Goal: Use online tool/utility: Utilize a website feature to perform a specific function

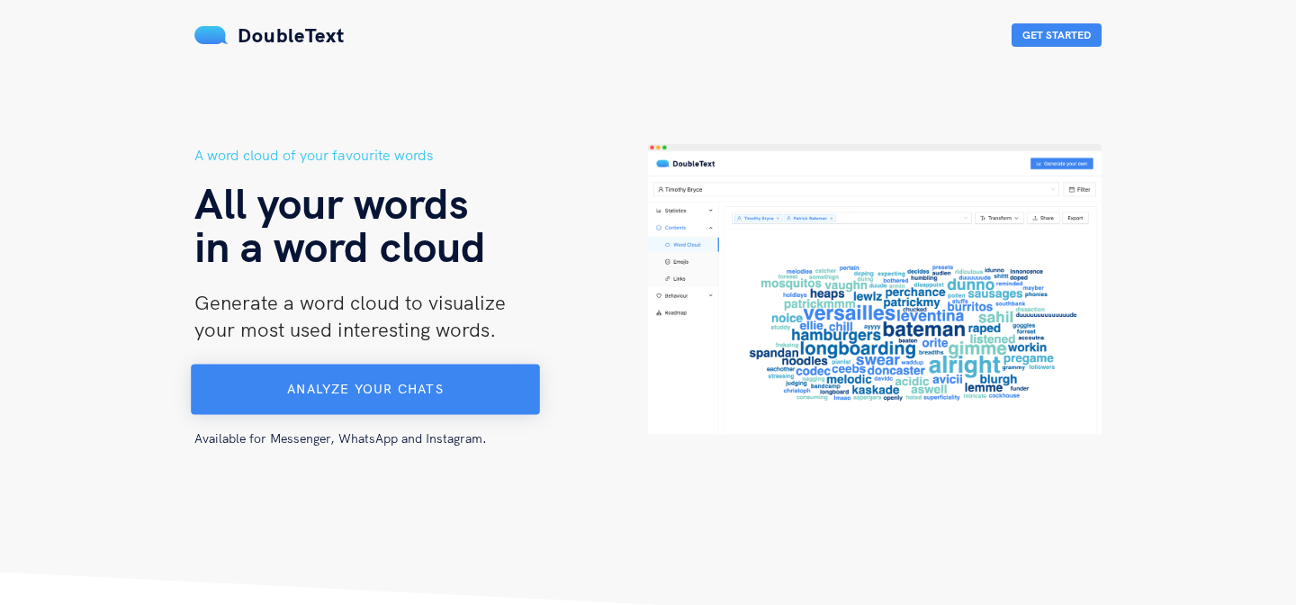
click at [456, 387] on button "Analyze your chats" at bounding box center [365, 390] width 349 height 50
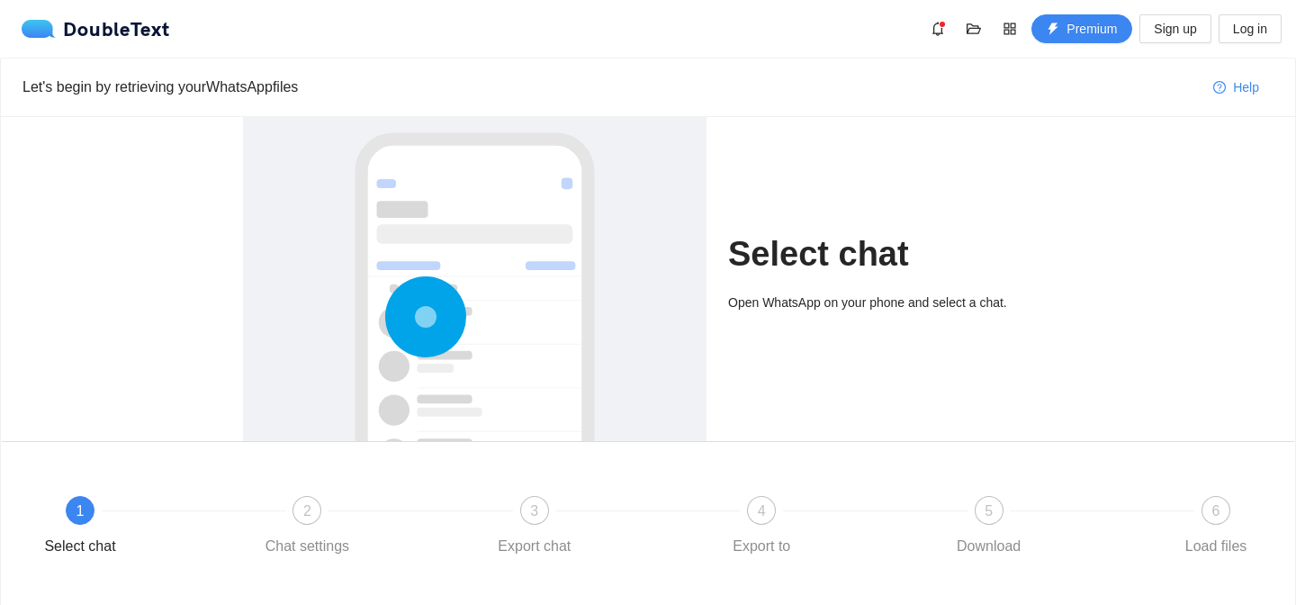
scroll to position [122, 0]
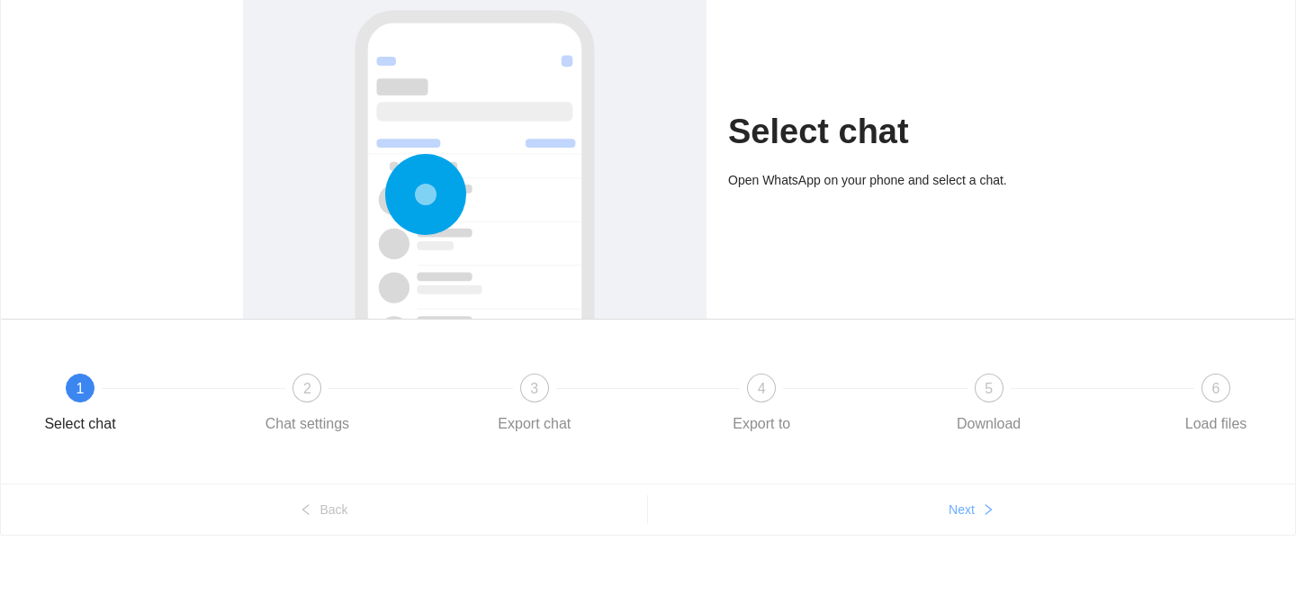
click at [962, 520] on button "Next" at bounding box center [971, 509] width 647 height 29
click at [984, 508] on icon "right" at bounding box center [988, 509] width 13 height 13
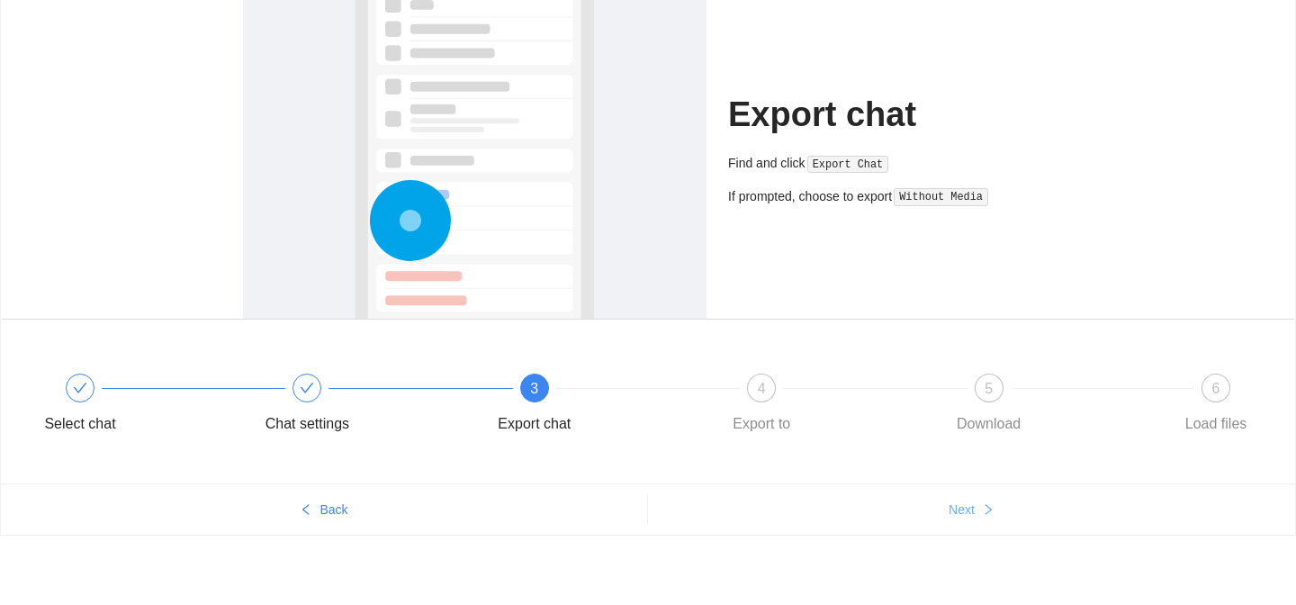
click at [981, 508] on button "Next" at bounding box center [971, 509] width 647 height 29
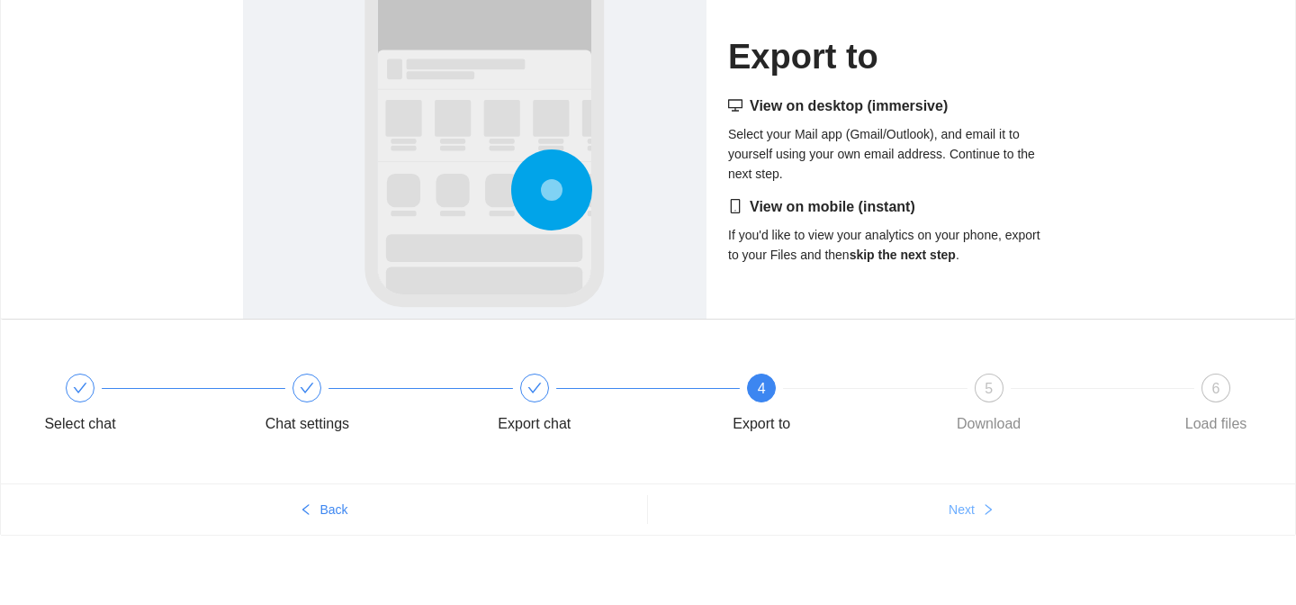
click at [981, 508] on button "Next" at bounding box center [971, 509] width 647 height 29
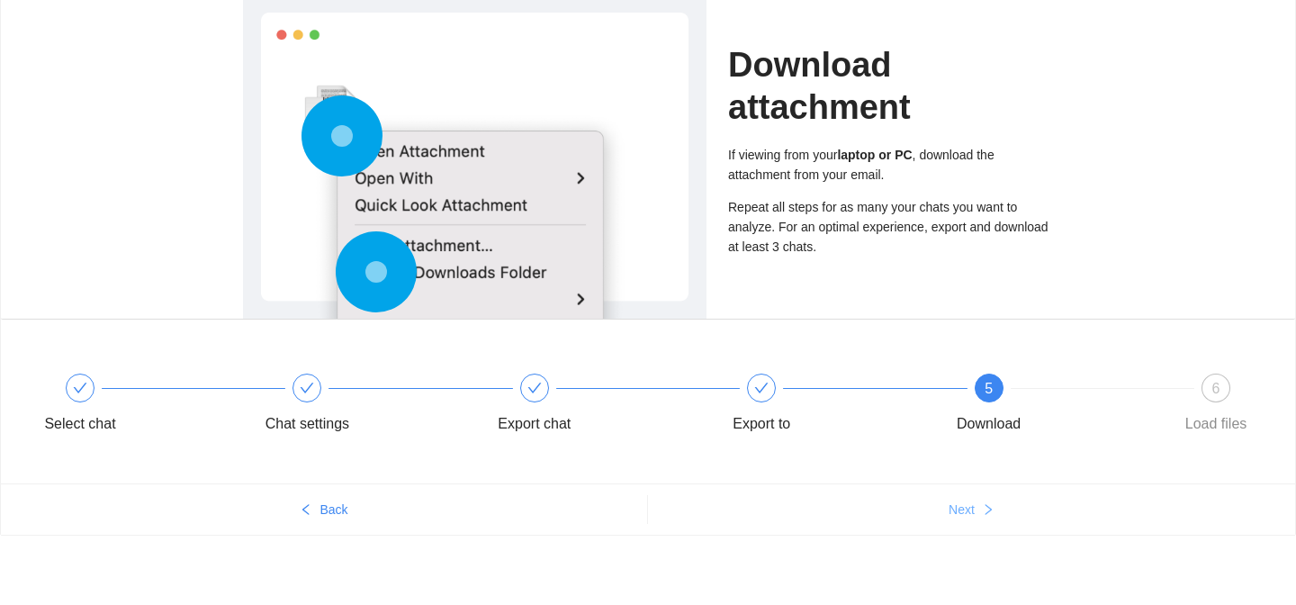
click at [981, 508] on button "Next" at bounding box center [971, 509] width 647 height 29
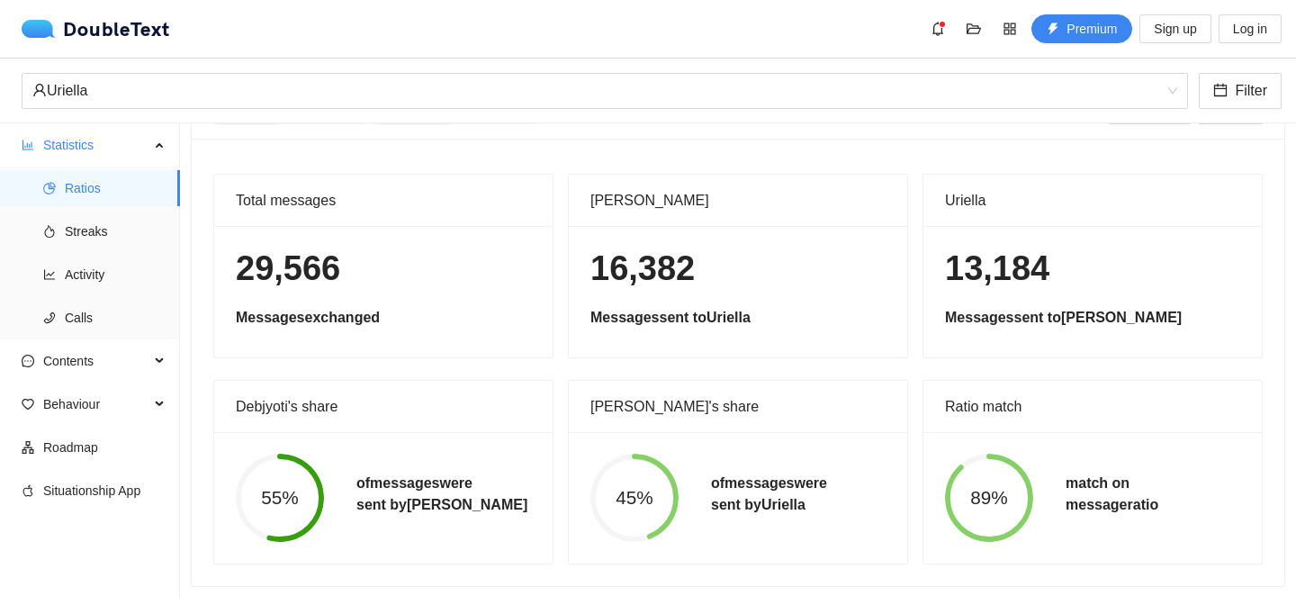
scroll to position [0, 0]
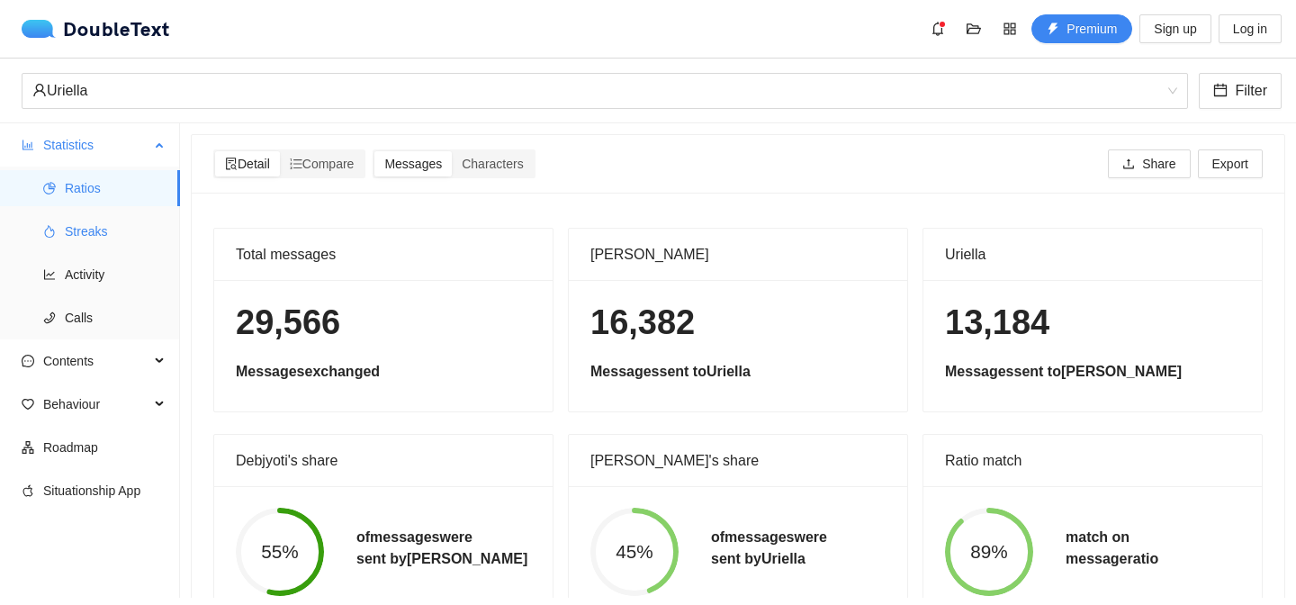
click at [122, 220] on span "Streaks" at bounding box center [115, 231] width 101 height 36
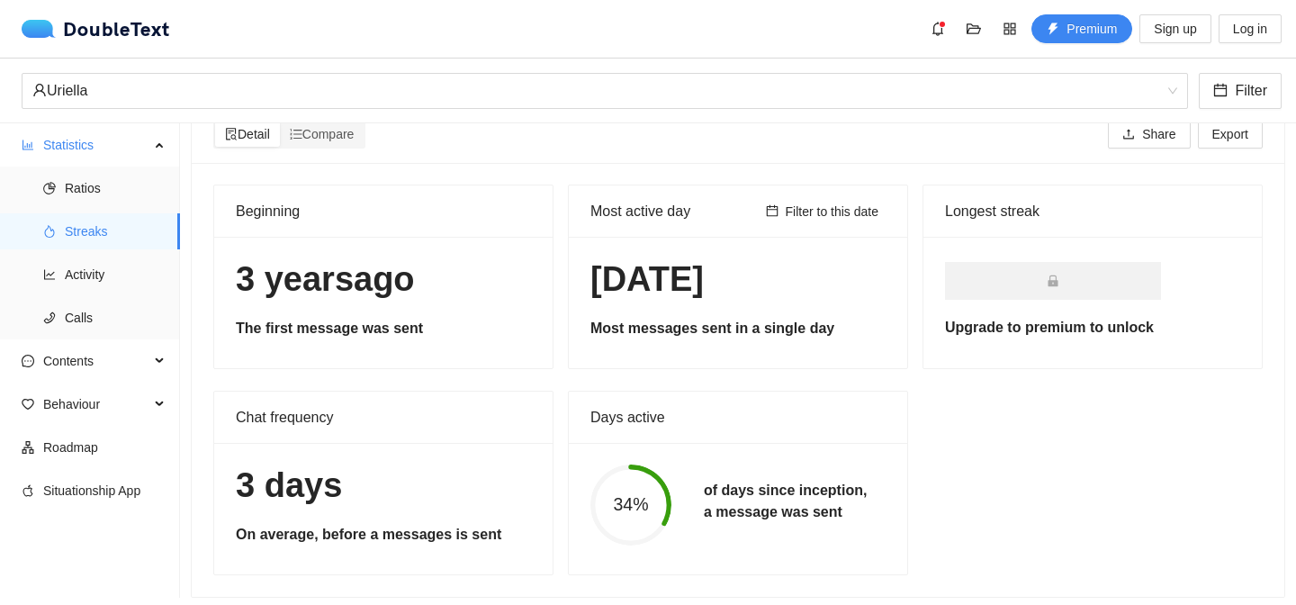
scroll to position [41, 0]
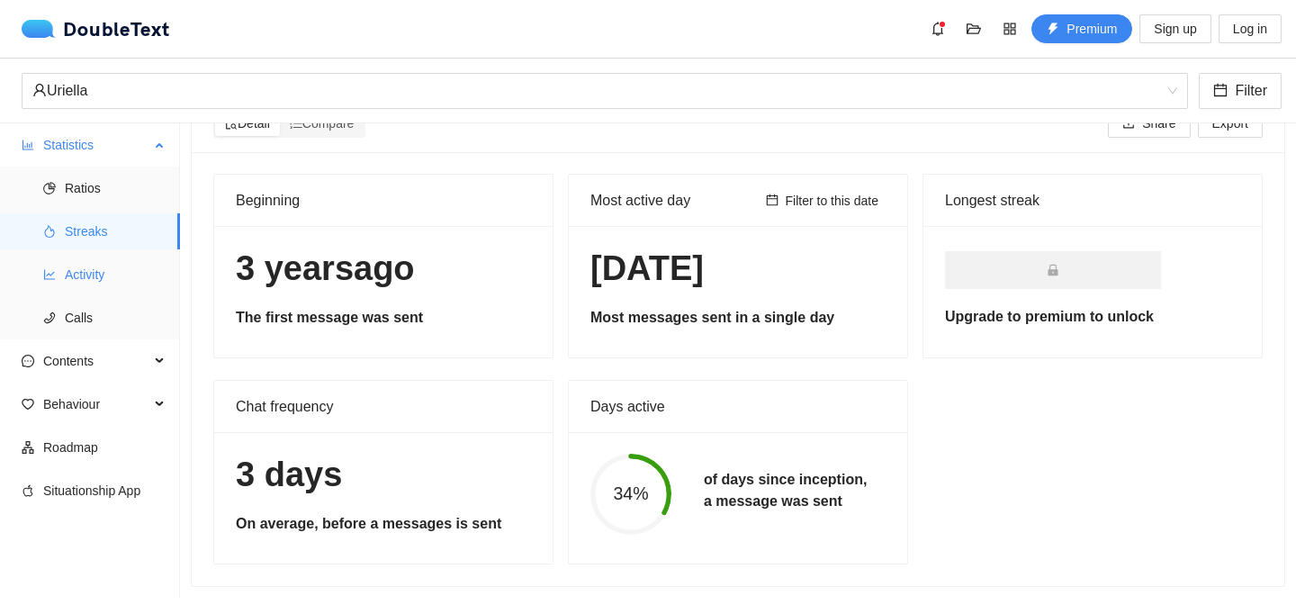
click at [102, 272] on span "Activity" at bounding box center [115, 275] width 101 height 36
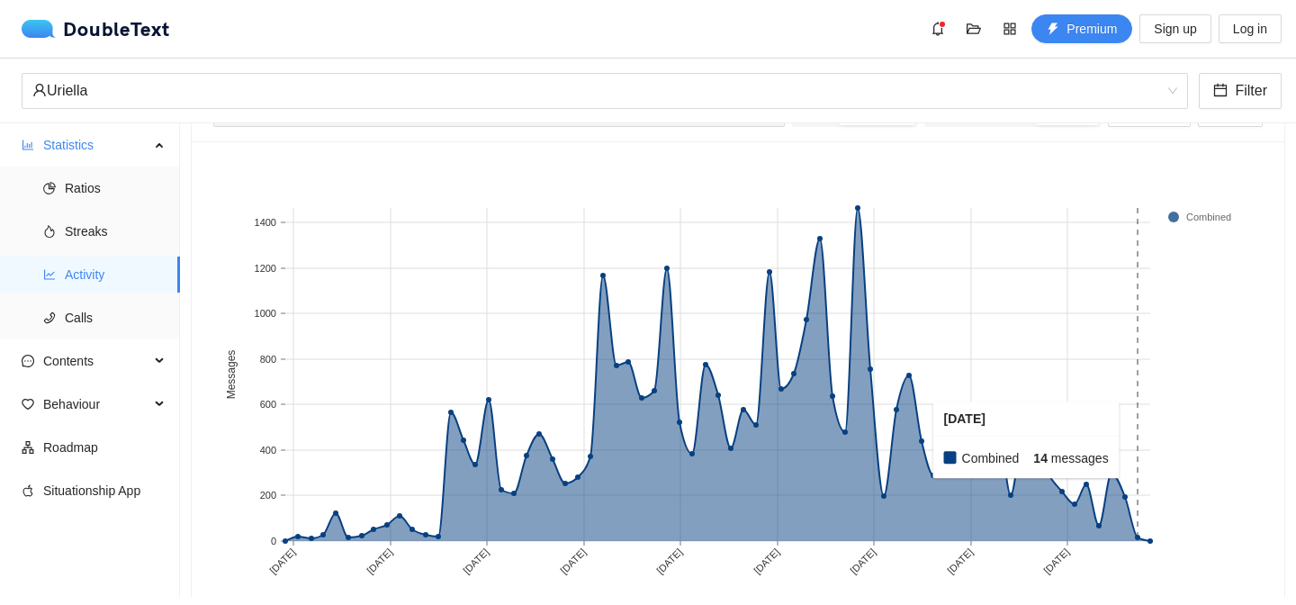
scroll to position [150, 0]
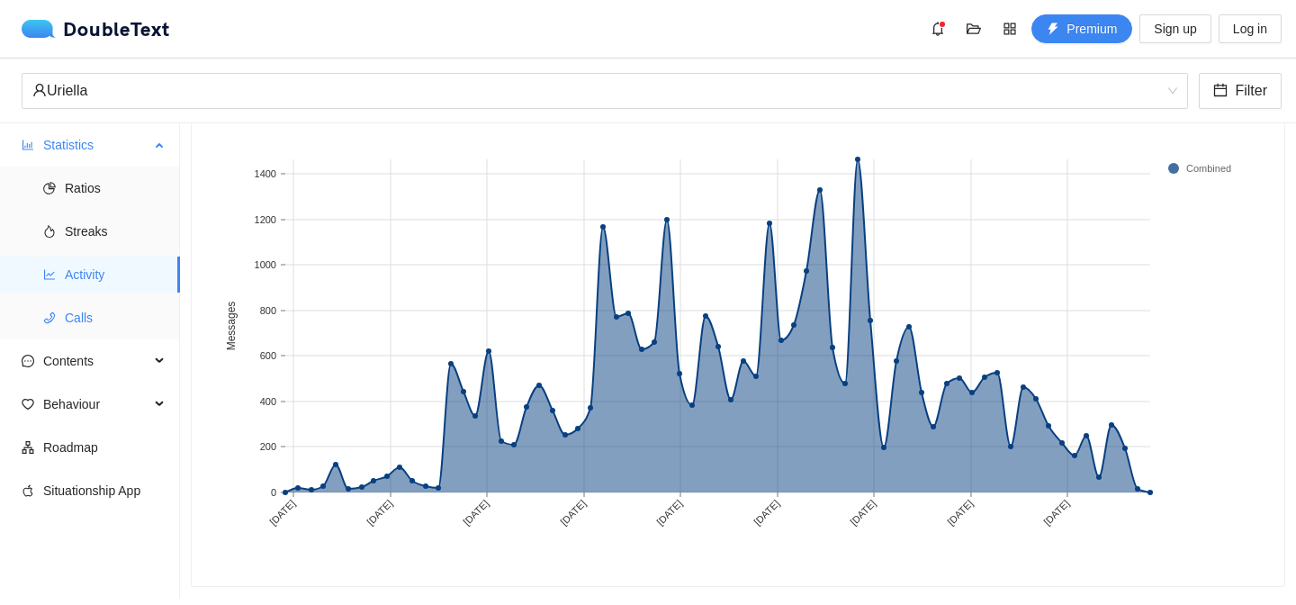
click at [132, 325] on span "Calls" at bounding box center [115, 318] width 101 height 36
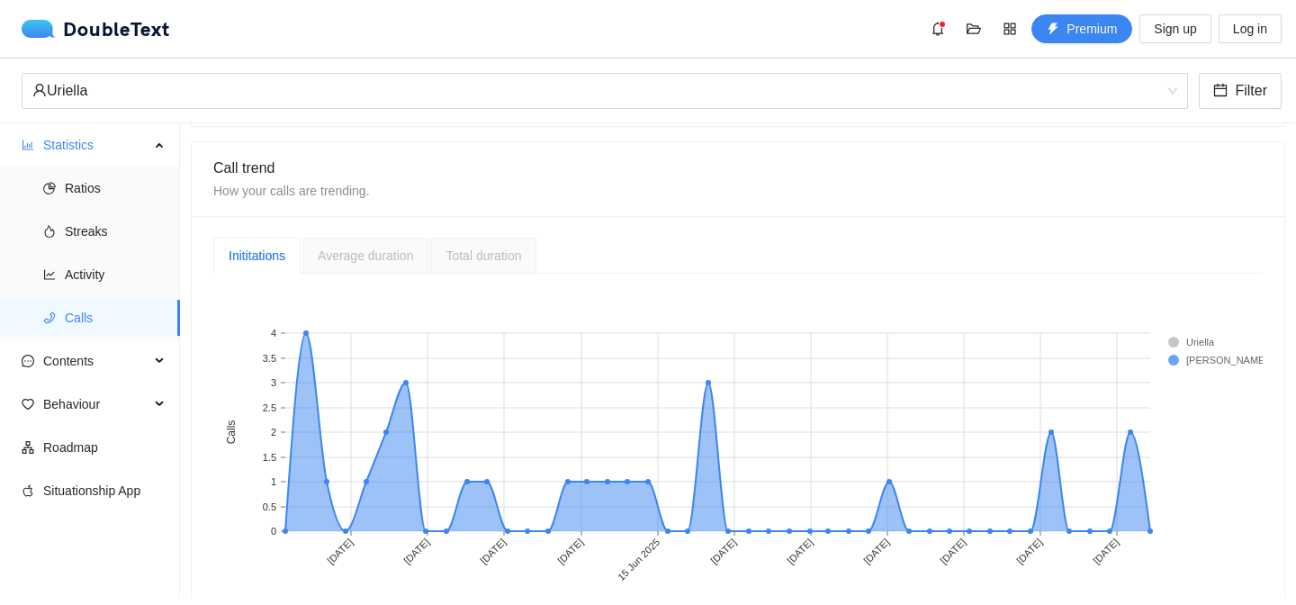
scroll to position [384, 0]
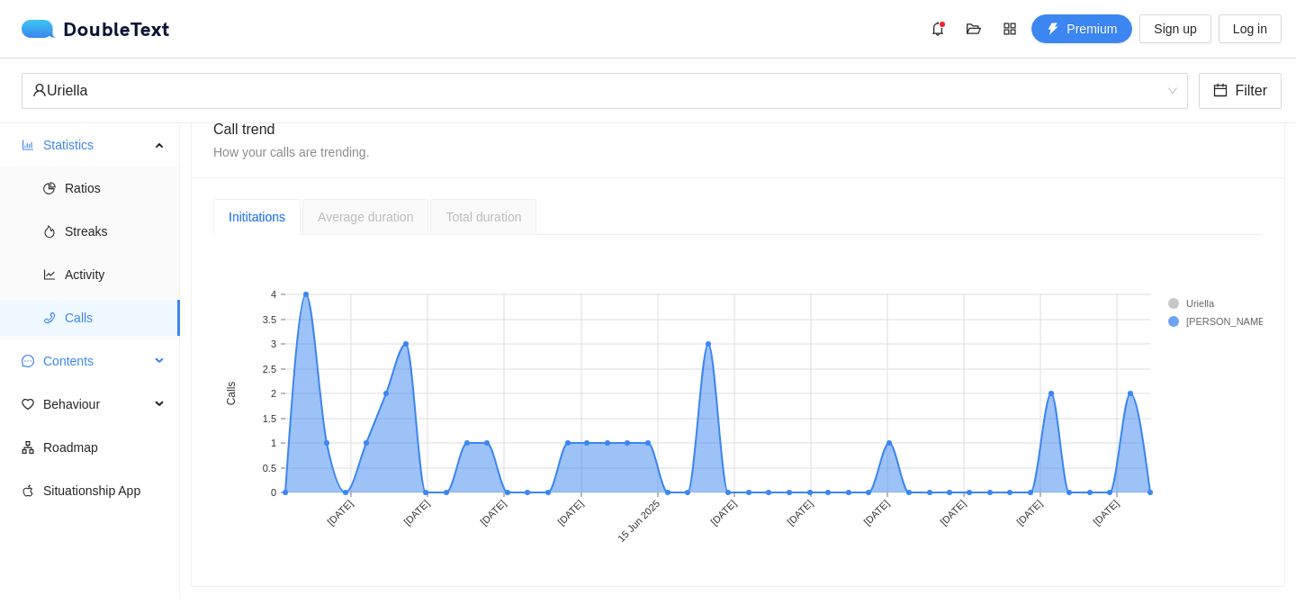
click at [146, 364] on span "Contents" at bounding box center [96, 361] width 106 height 36
click at [138, 405] on span "Word Cloud" at bounding box center [115, 404] width 101 height 36
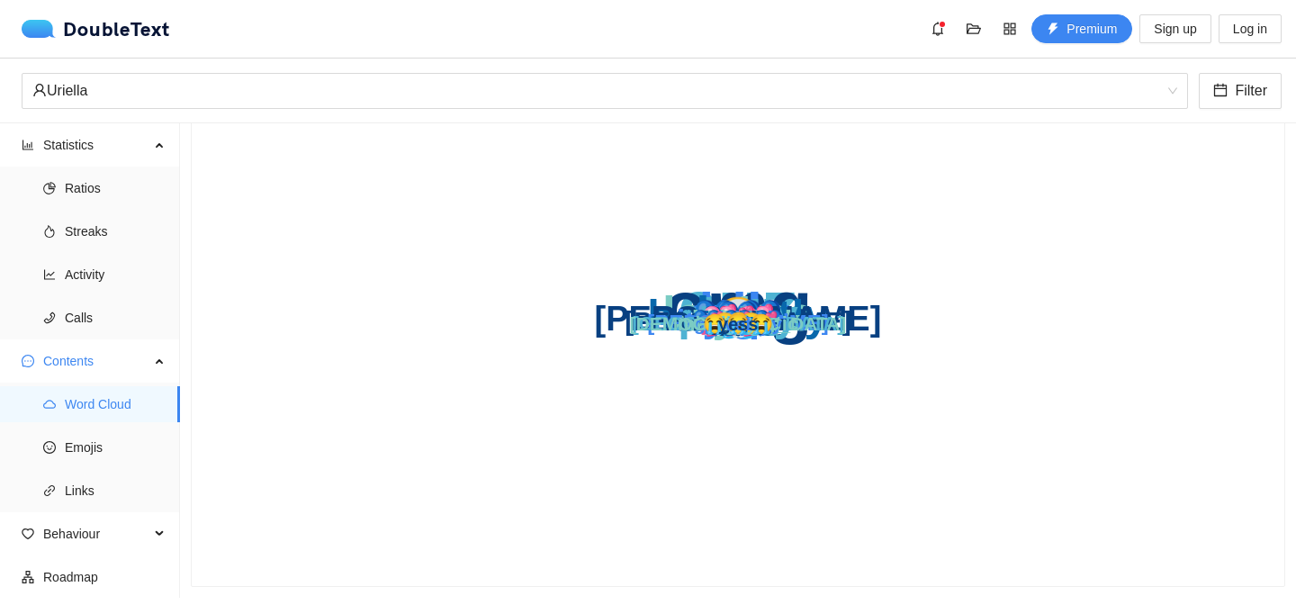
scroll to position [118, 0]
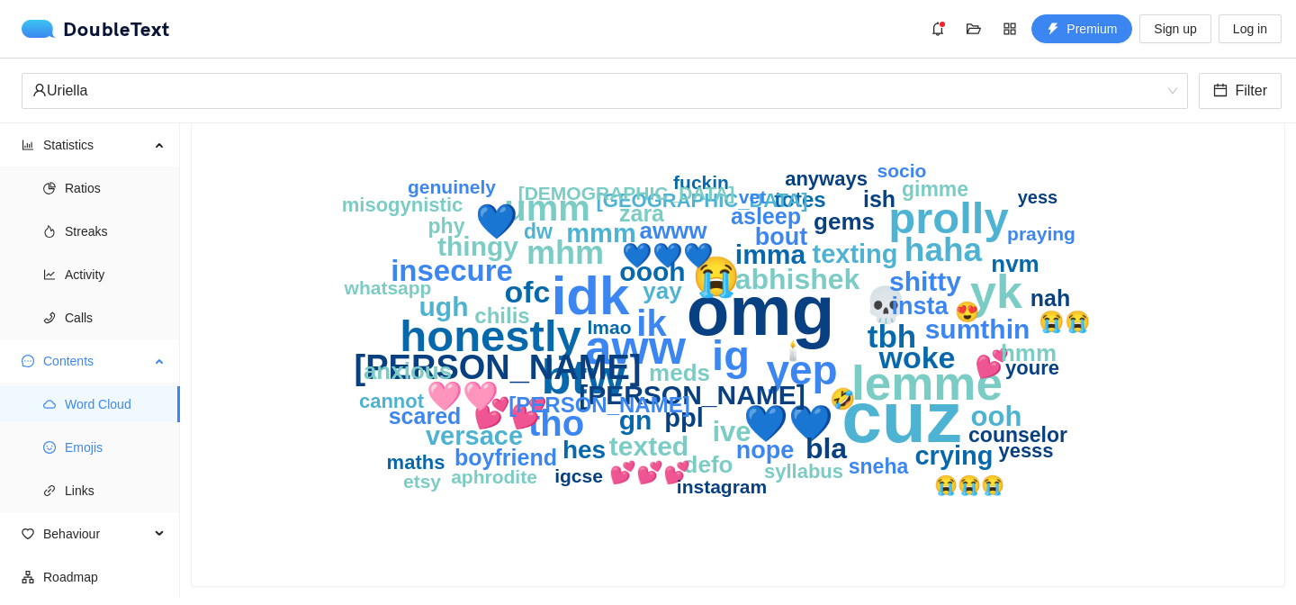
click at [146, 452] on span "Emojis" at bounding box center [115, 447] width 101 height 36
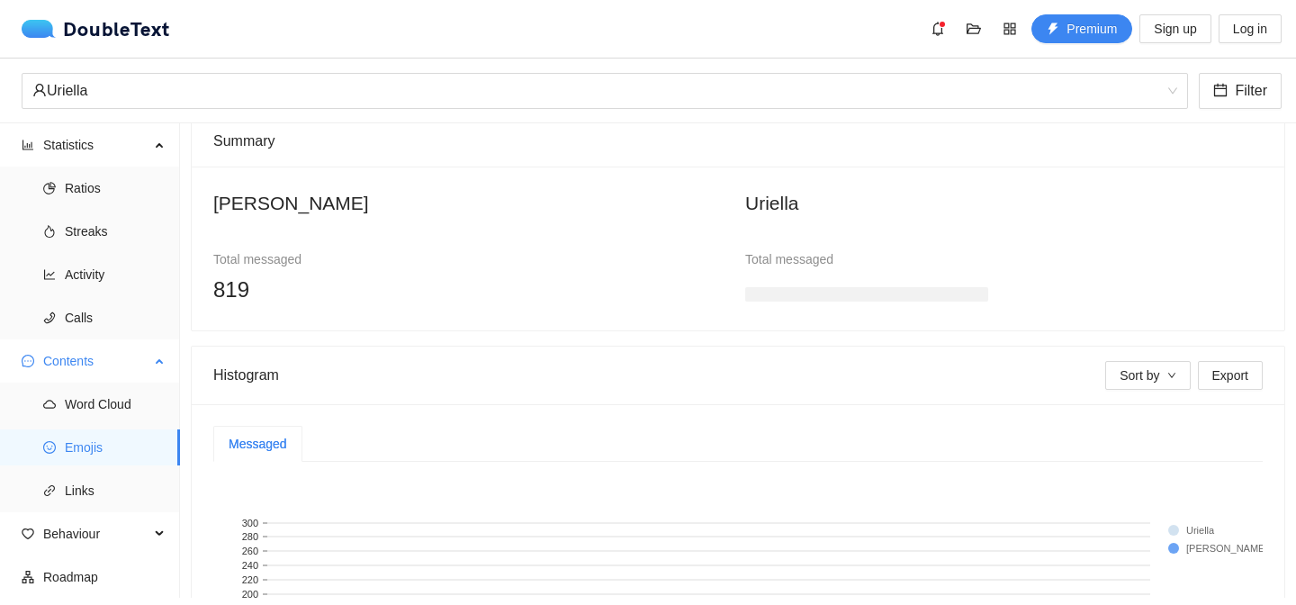
scroll to position [384, 0]
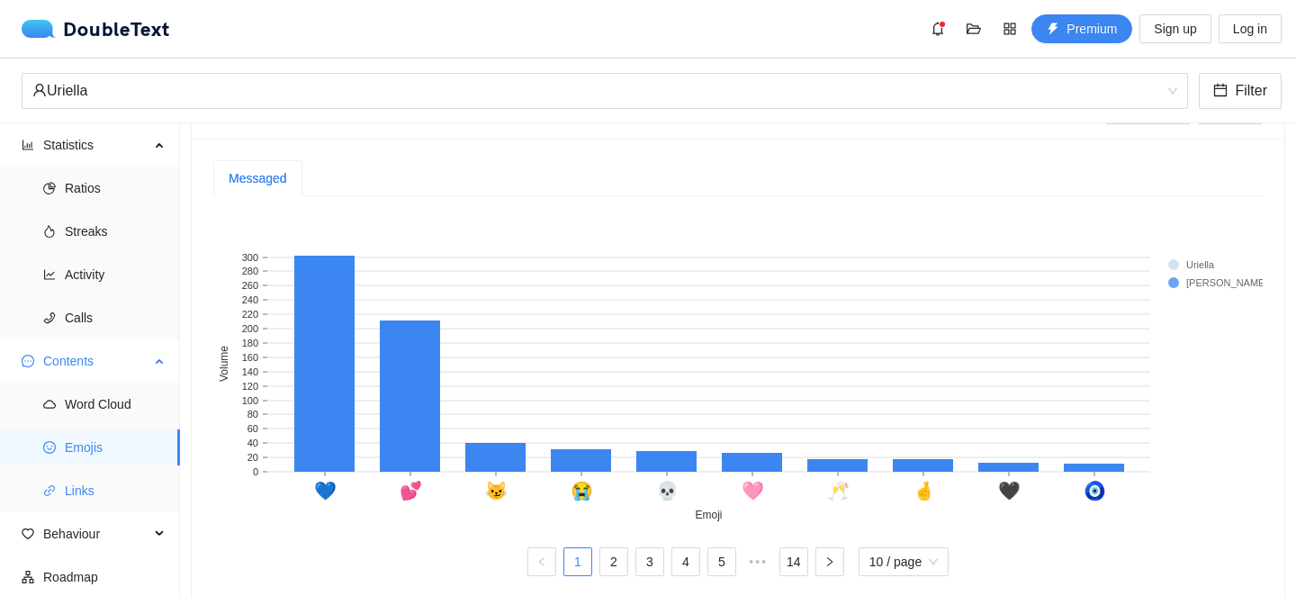
click at [140, 474] on span "Links" at bounding box center [115, 491] width 101 height 36
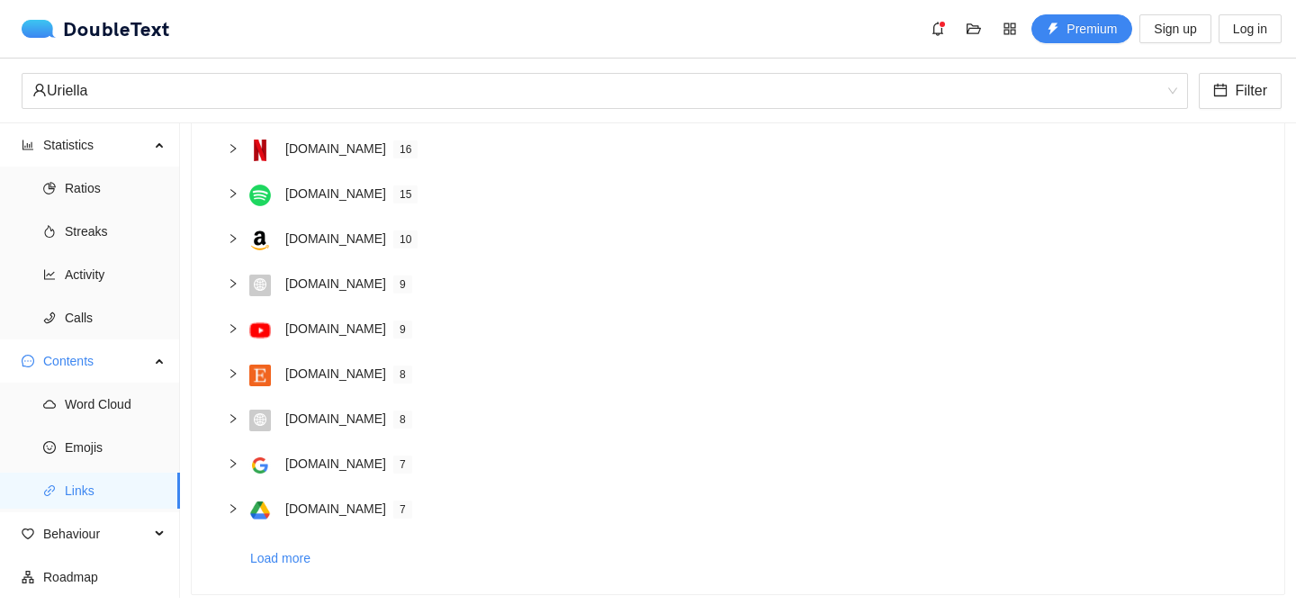
scroll to position [231, 0]
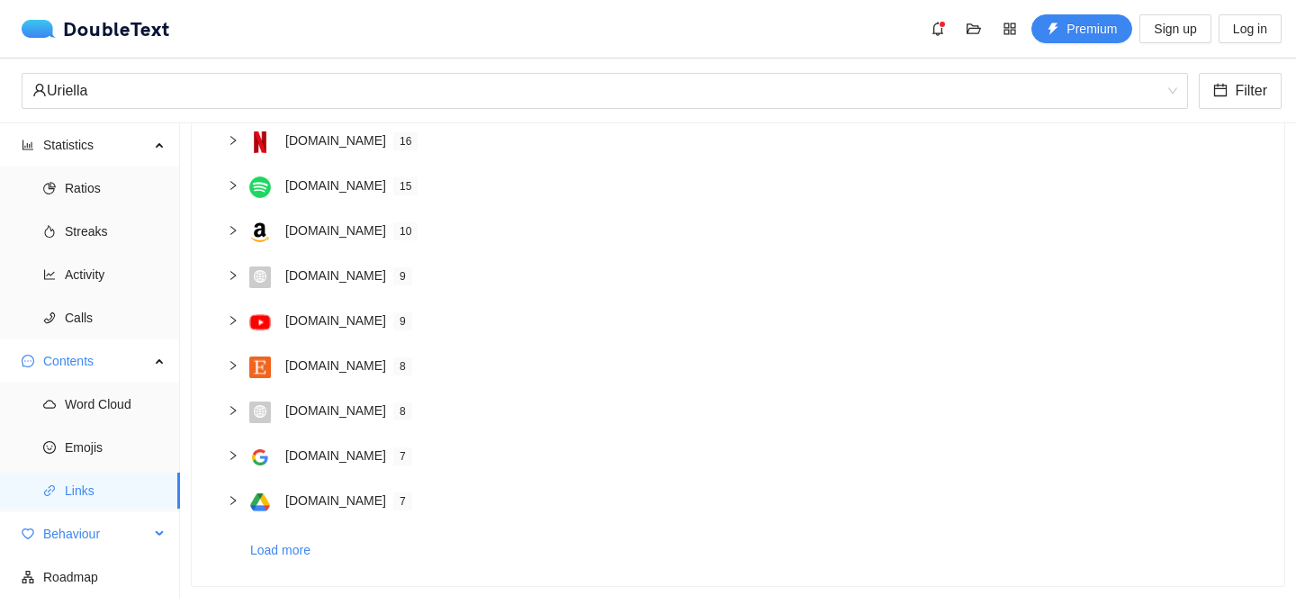
click at [126, 528] on span "Behaviour" at bounding box center [96, 534] width 106 height 36
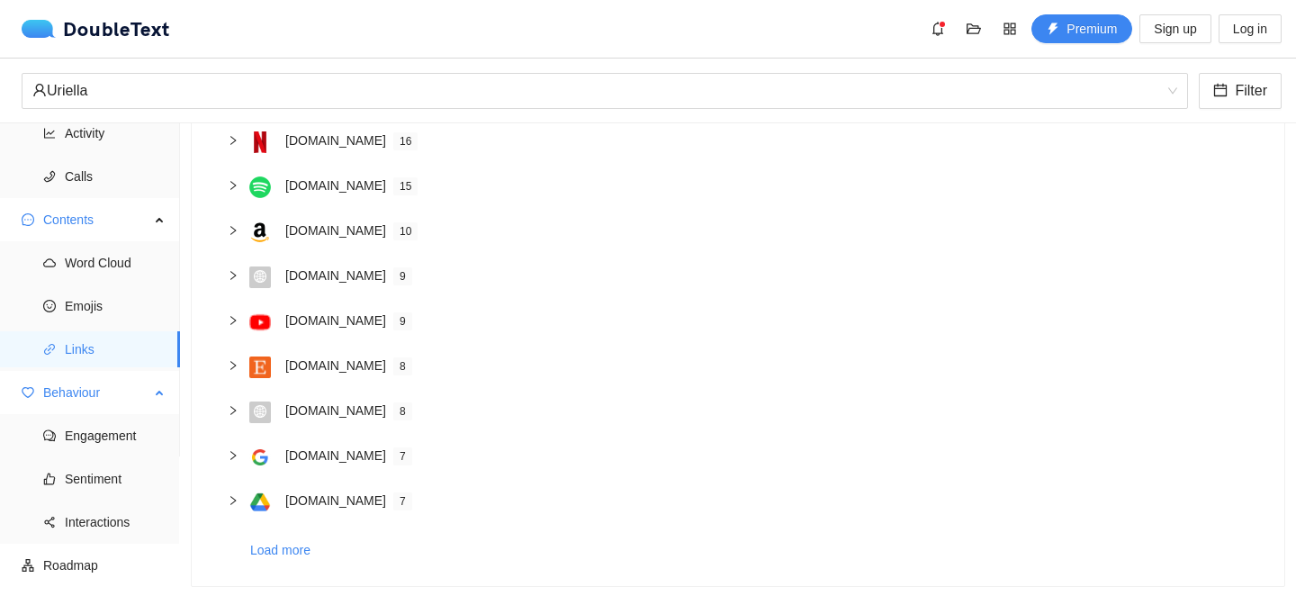
scroll to position [159, 0]
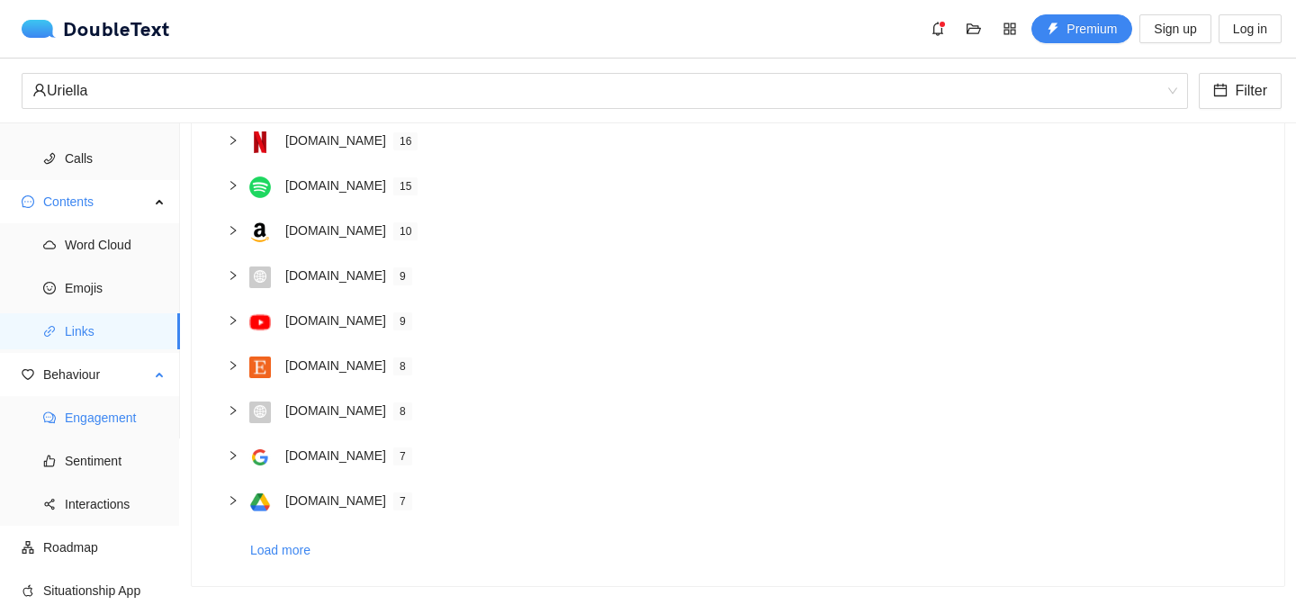
click at [122, 431] on span "Engagement" at bounding box center [115, 418] width 101 height 36
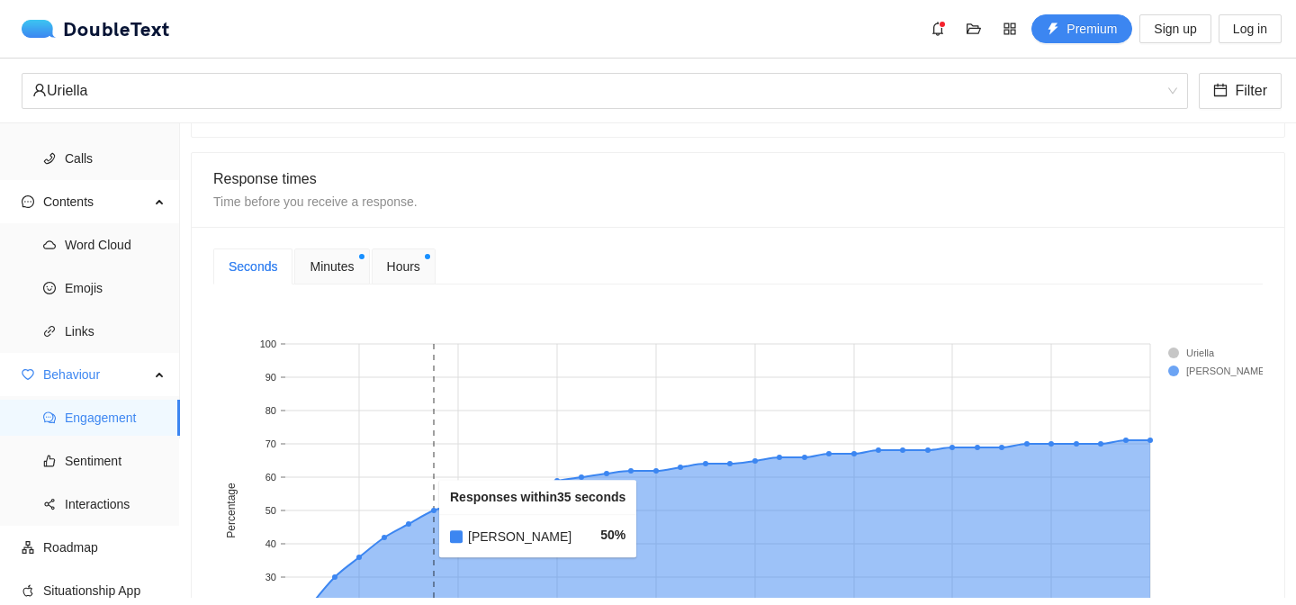
scroll to position [686, 0]
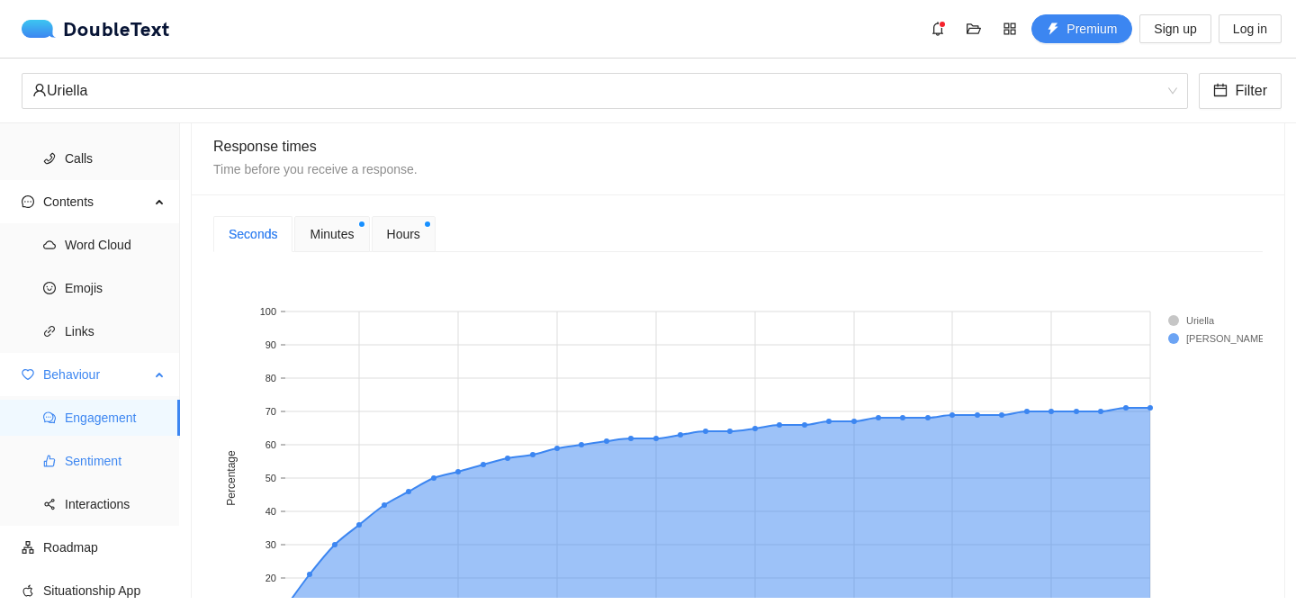
click at [98, 463] on span "Sentiment" at bounding box center [115, 461] width 101 height 36
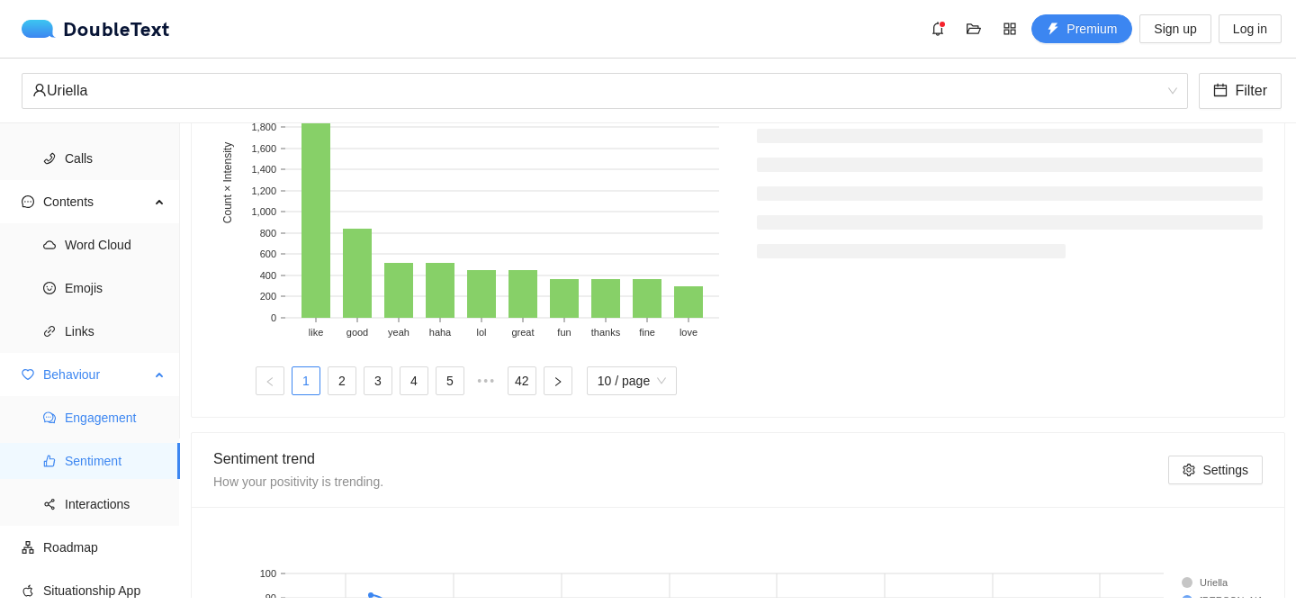
click at [96, 435] on span "Engagement" at bounding box center [115, 418] width 101 height 36
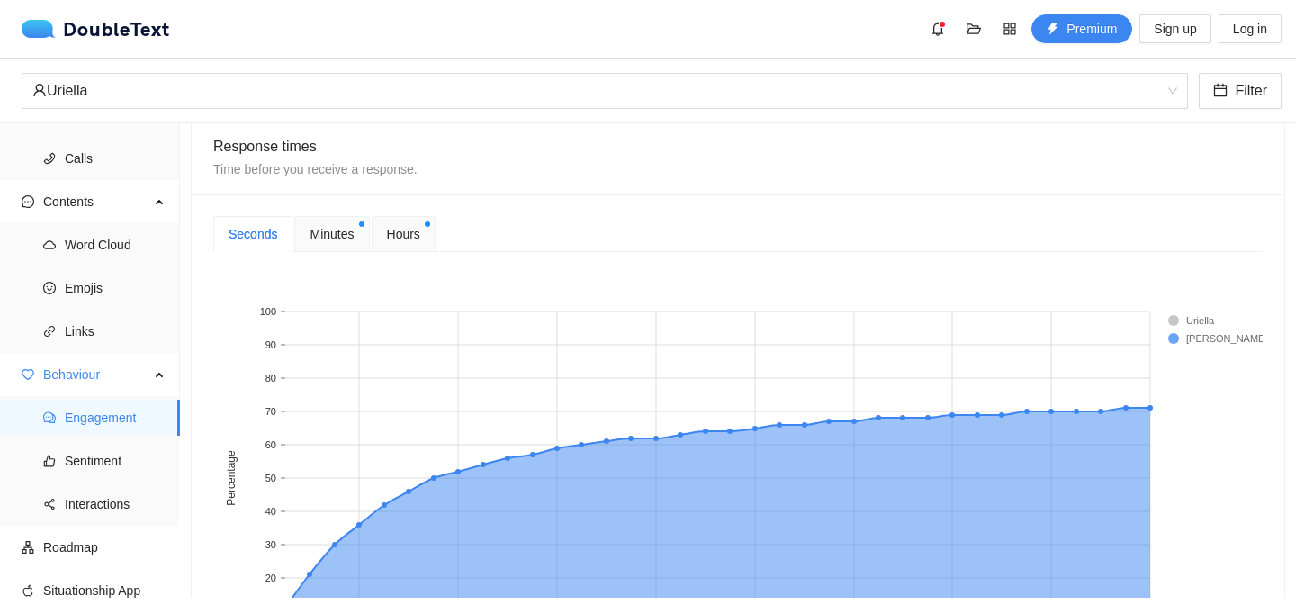
click at [415, 224] on span "Hours" at bounding box center [403, 234] width 33 height 20
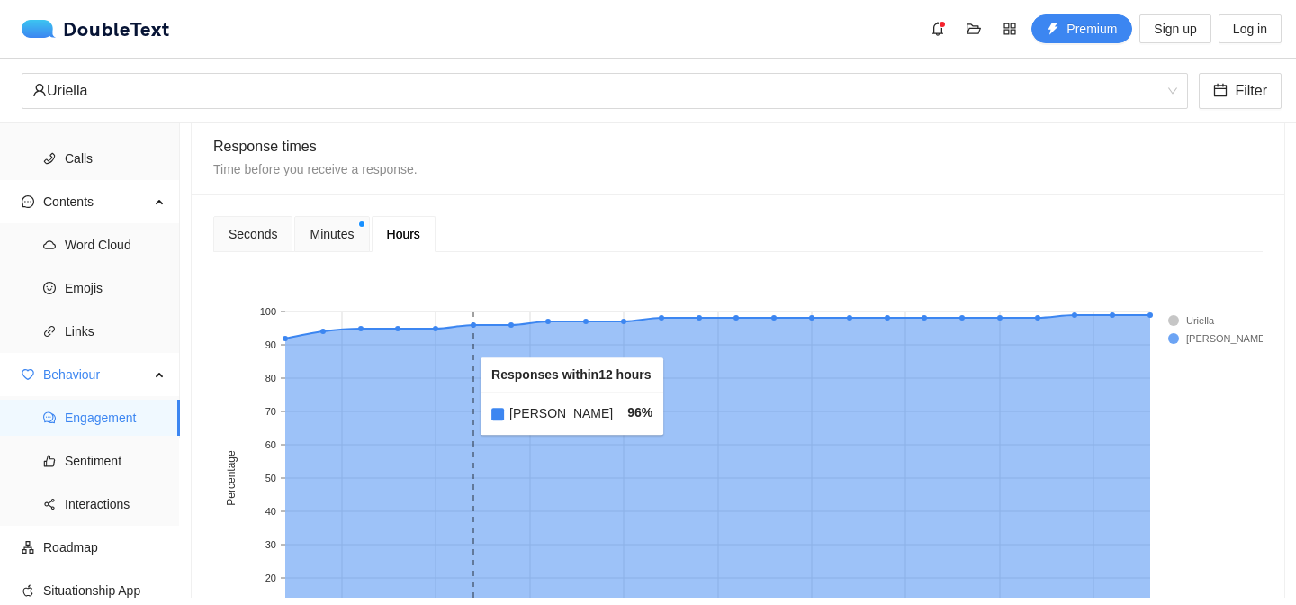
scroll to position [712, 0]
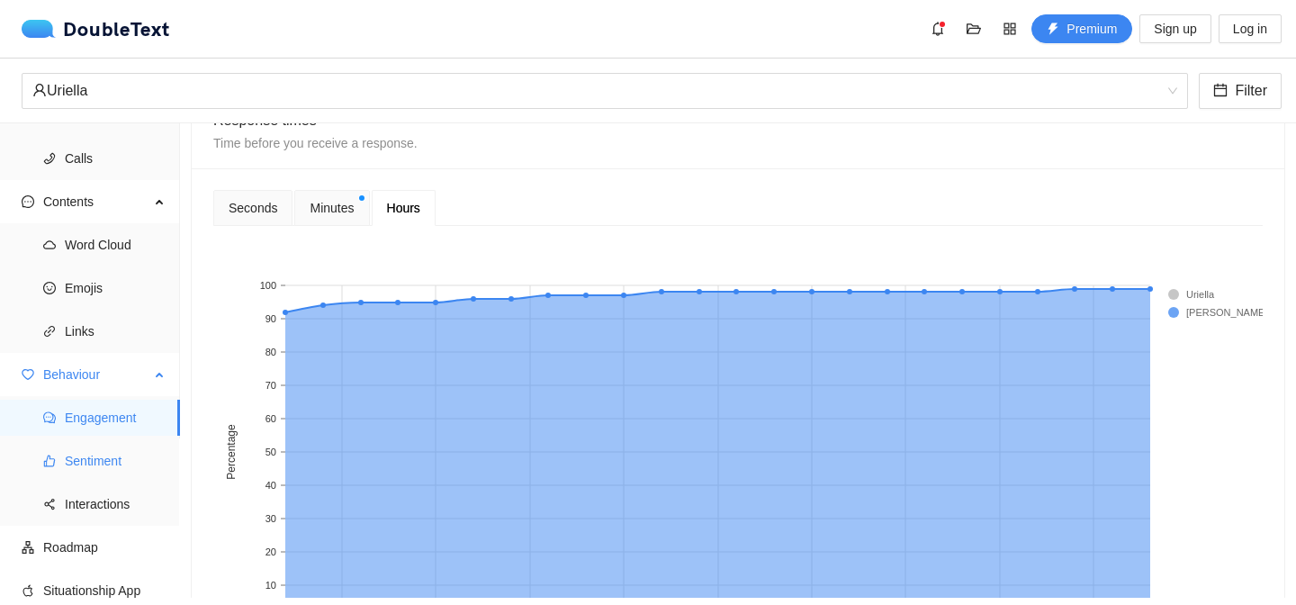
click at [149, 466] on span "Sentiment" at bounding box center [115, 461] width 101 height 36
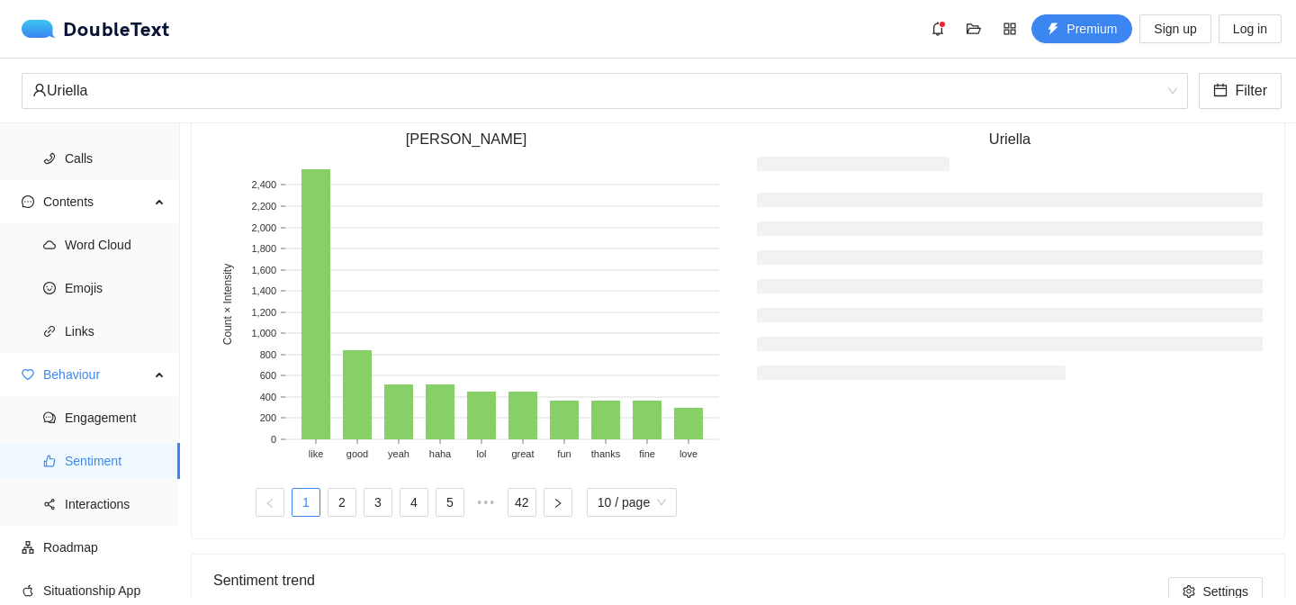
scroll to position [424, 0]
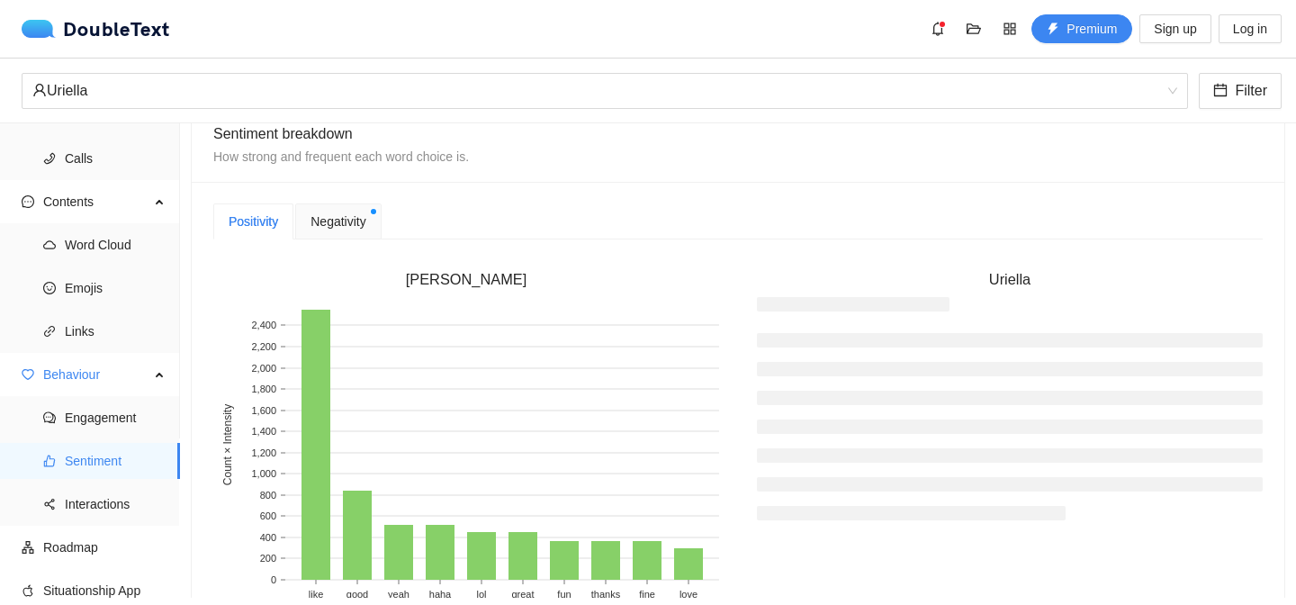
click at [870, 369] on li at bounding box center [1010, 369] width 506 height 14
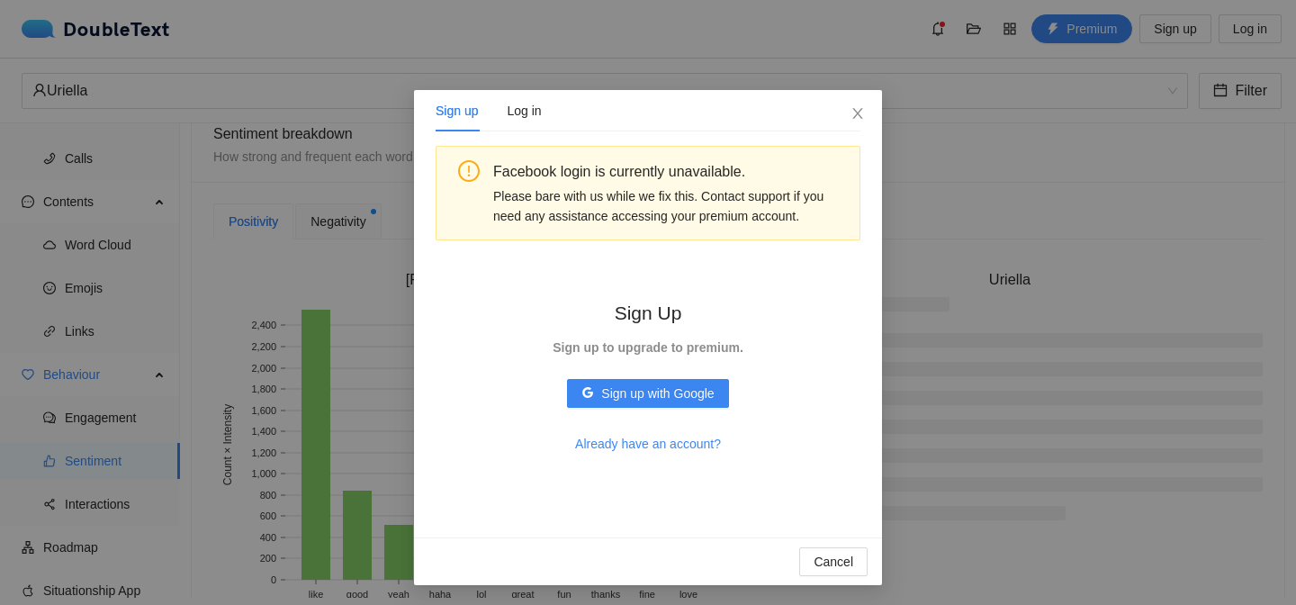
click at [1053, 292] on div "Sign up Log in Facebook login is currently unavailable. Please bare with us whi…" at bounding box center [648, 302] width 1296 height 605
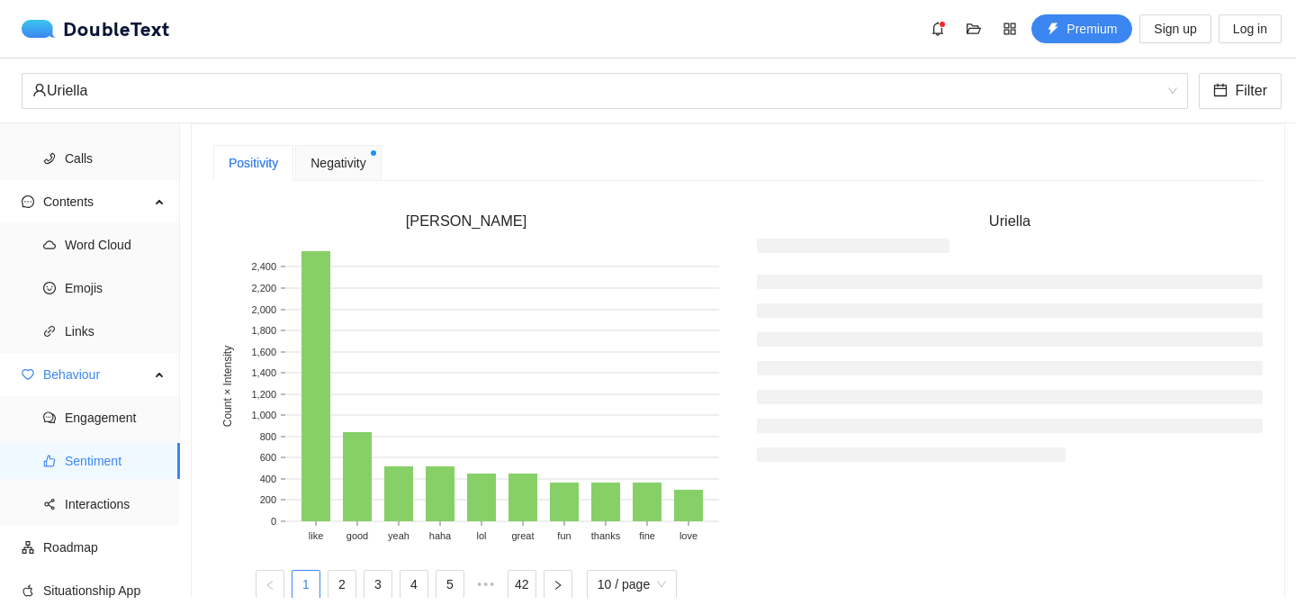
scroll to position [470, 0]
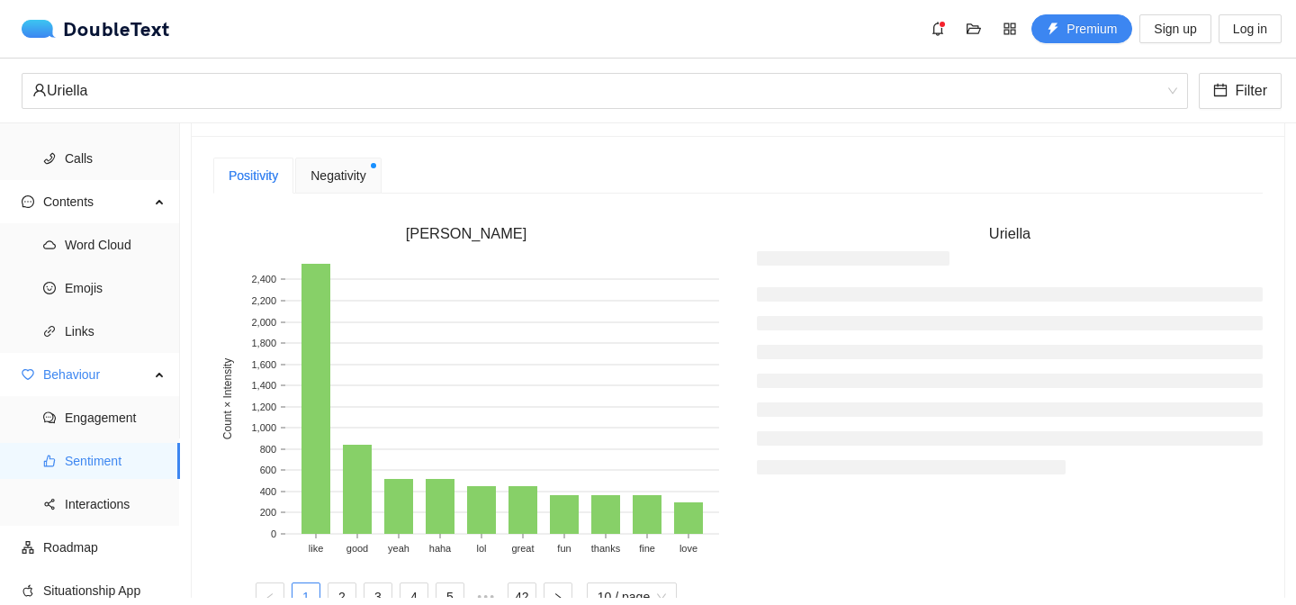
click at [347, 167] on span "Negativity" at bounding box center [338, 176] width 55 height 20
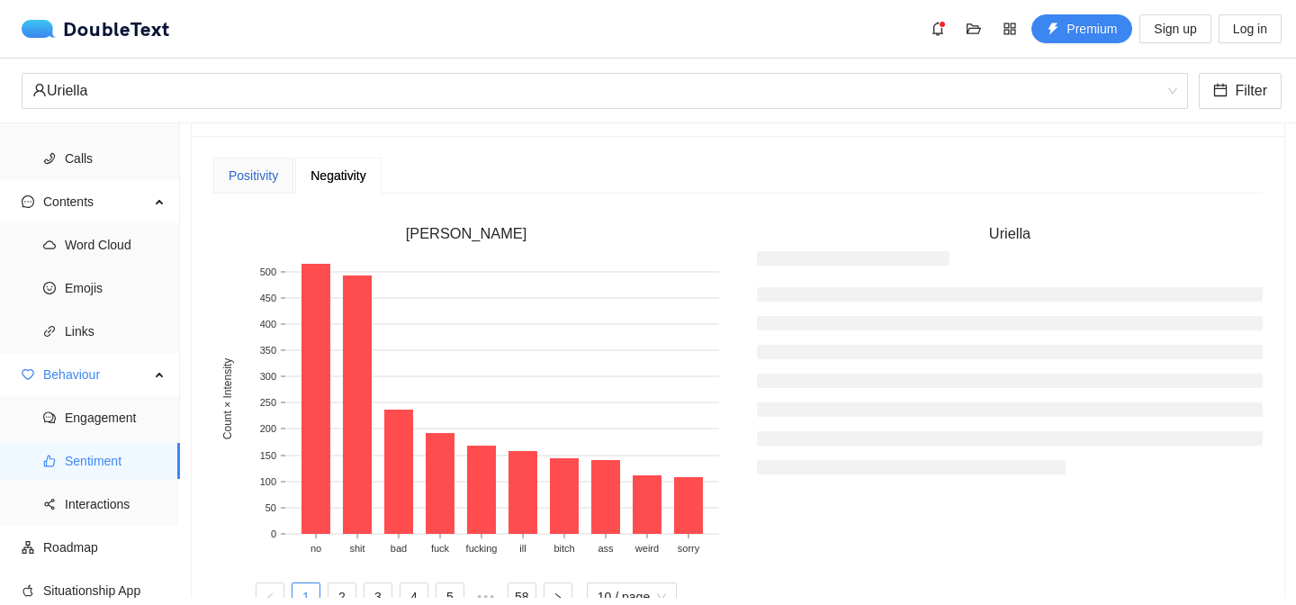
click at [251, 179] on div "Positivity" at bounding box center [254, 176] width 50 height 20
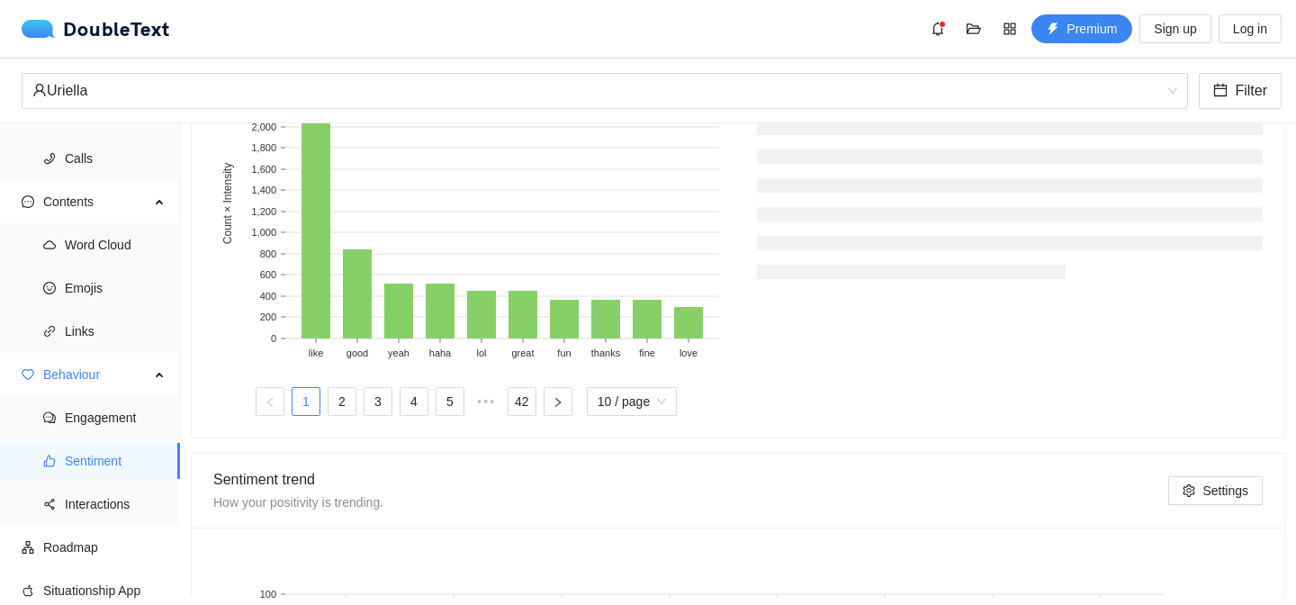
scroll to position [681, 0]
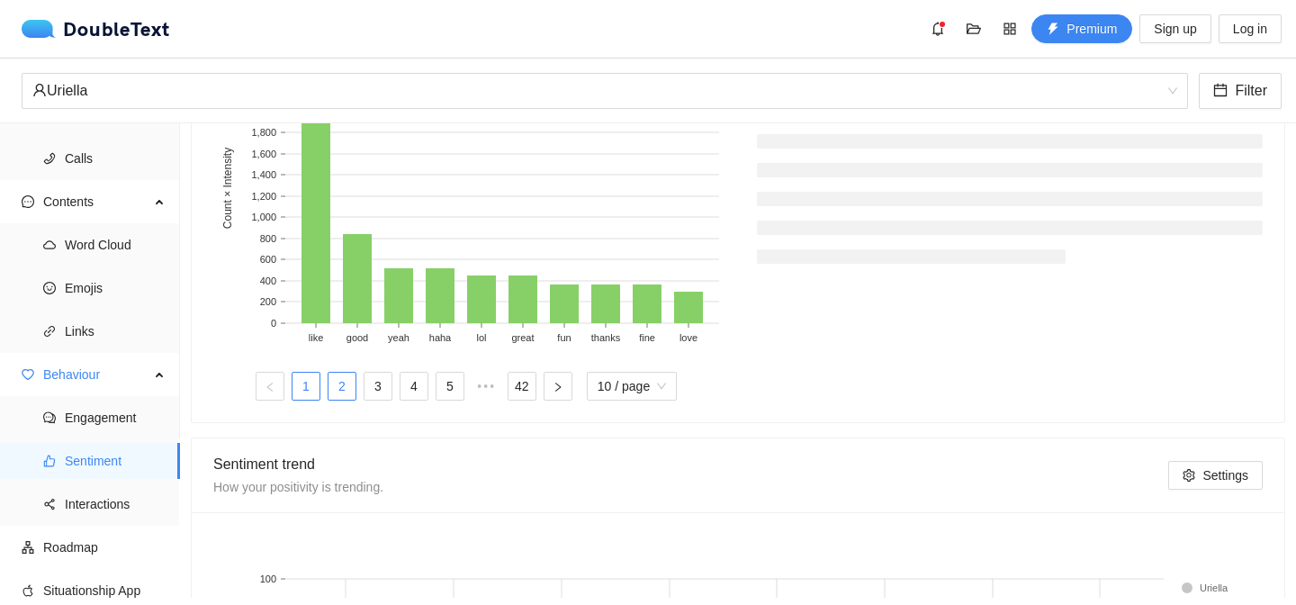
click at [336, 379] on link "2" at bounding box center [342, 386] width 27 height 27
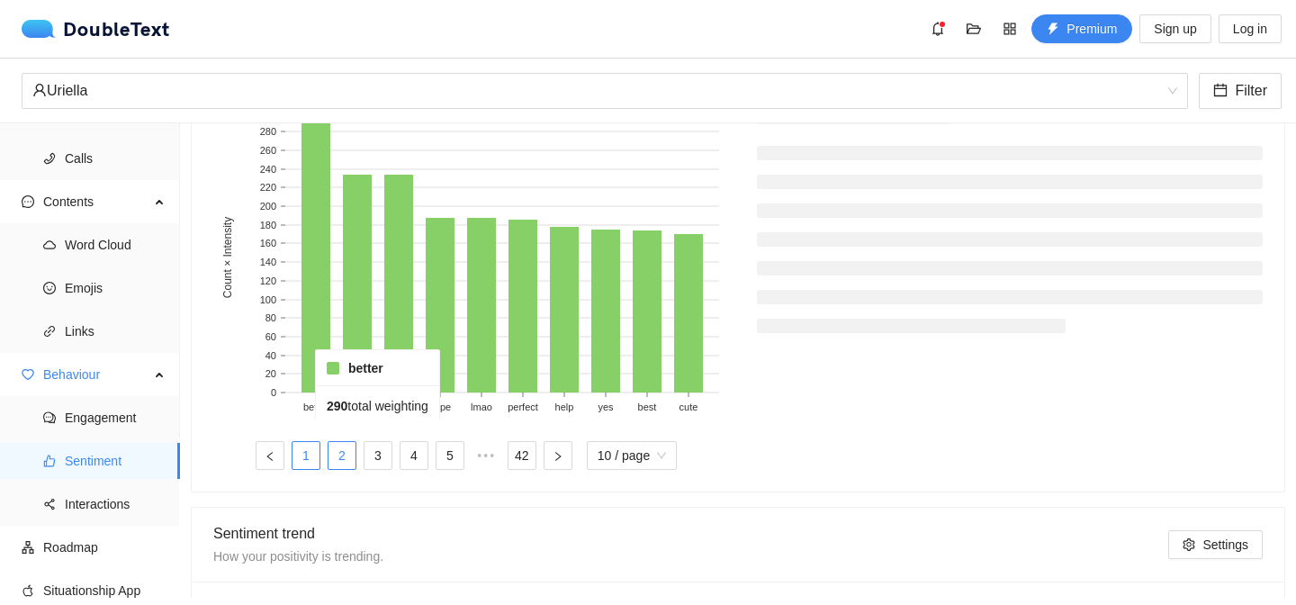
scroll to position [576, 0]
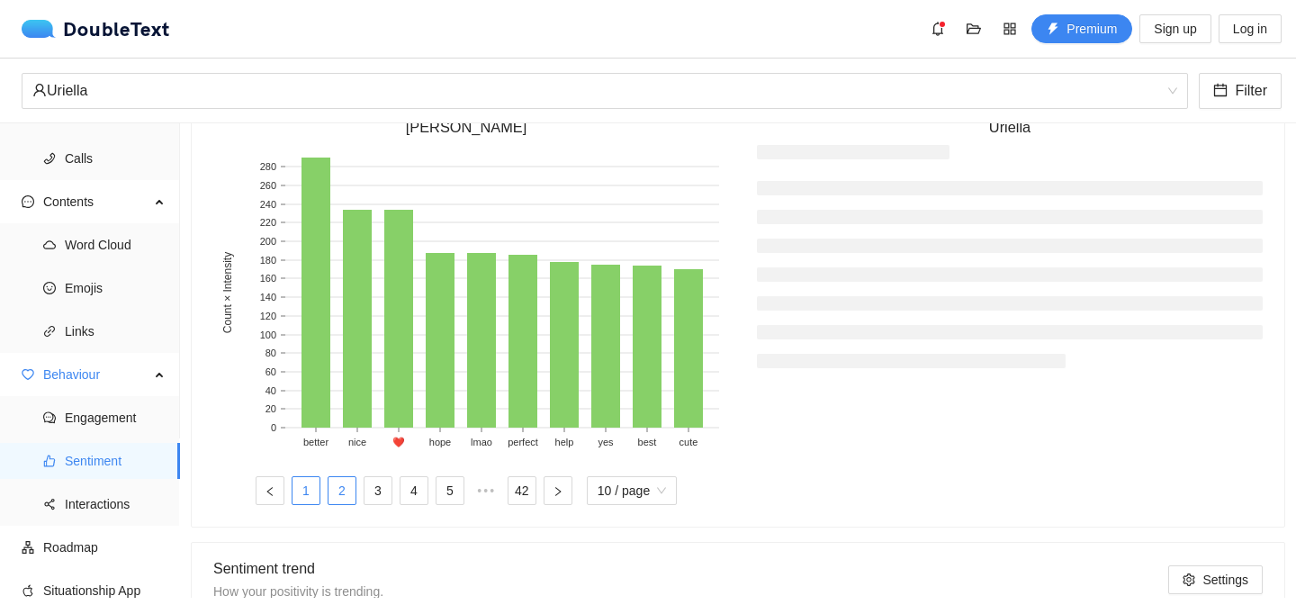
click at [303, 492] on link "1" at bounding box center [306, 490] width 27 height 27
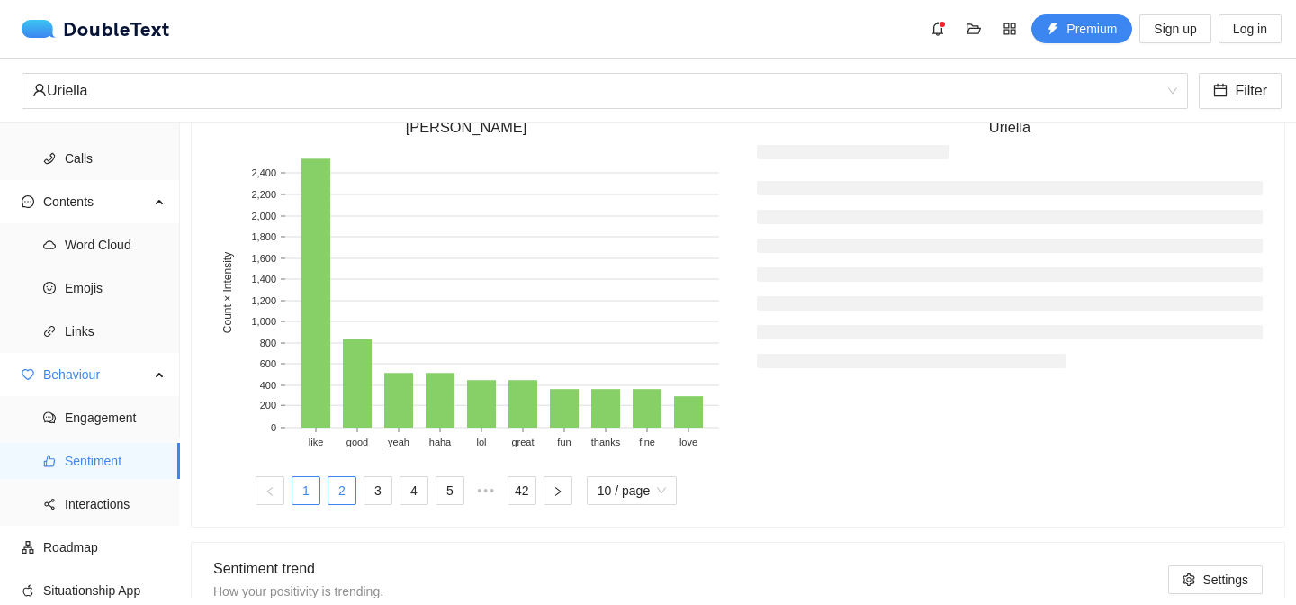
click at [338, 487] on link "2" at bounding box center [342, 490] width 27 height 27
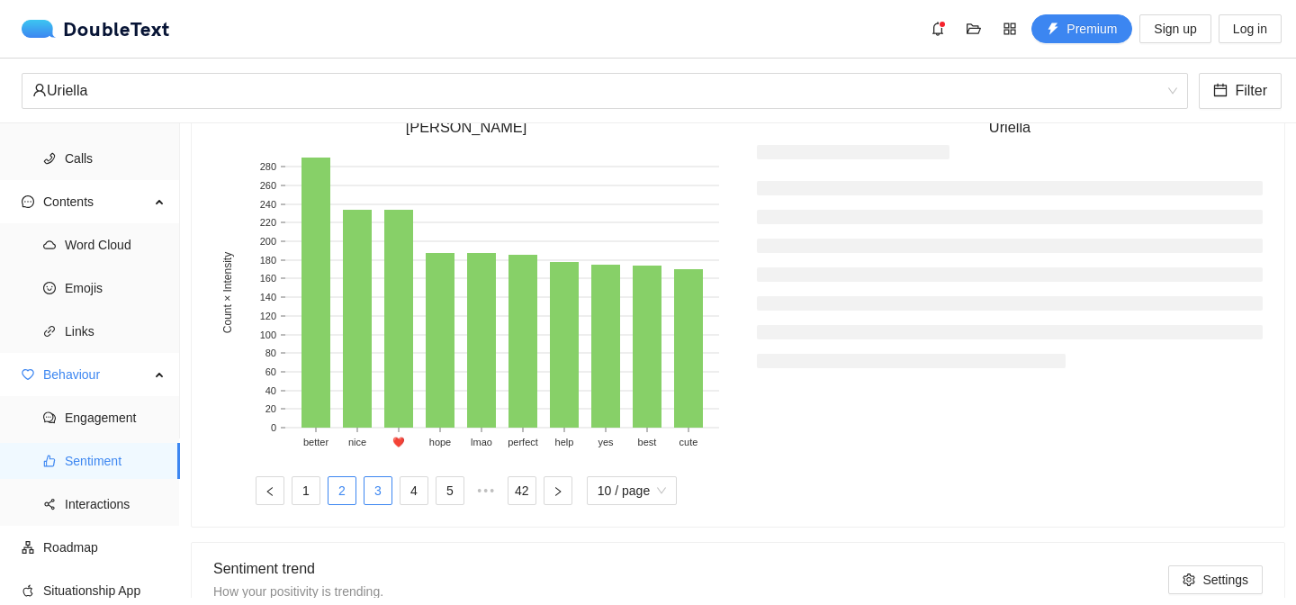
click at [378, 490] on link "3" at bounding box center [378, 490] width 27 height 27
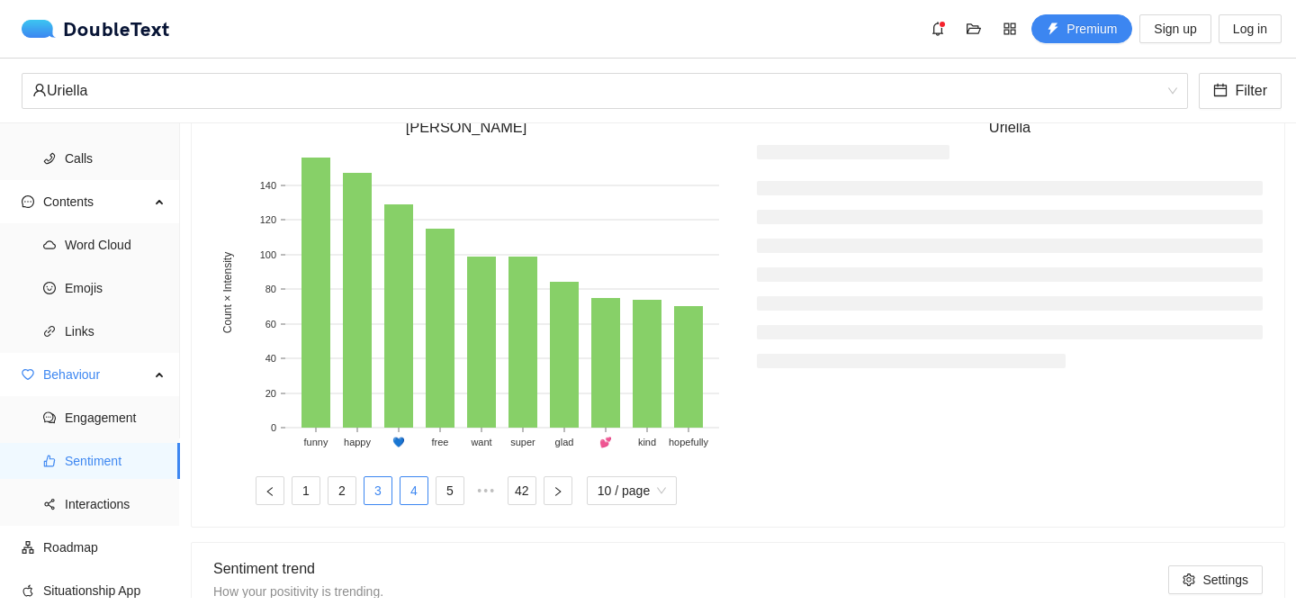
click at [410, 492] on link "4" at bounding box center [414, 490] width 27 height 27
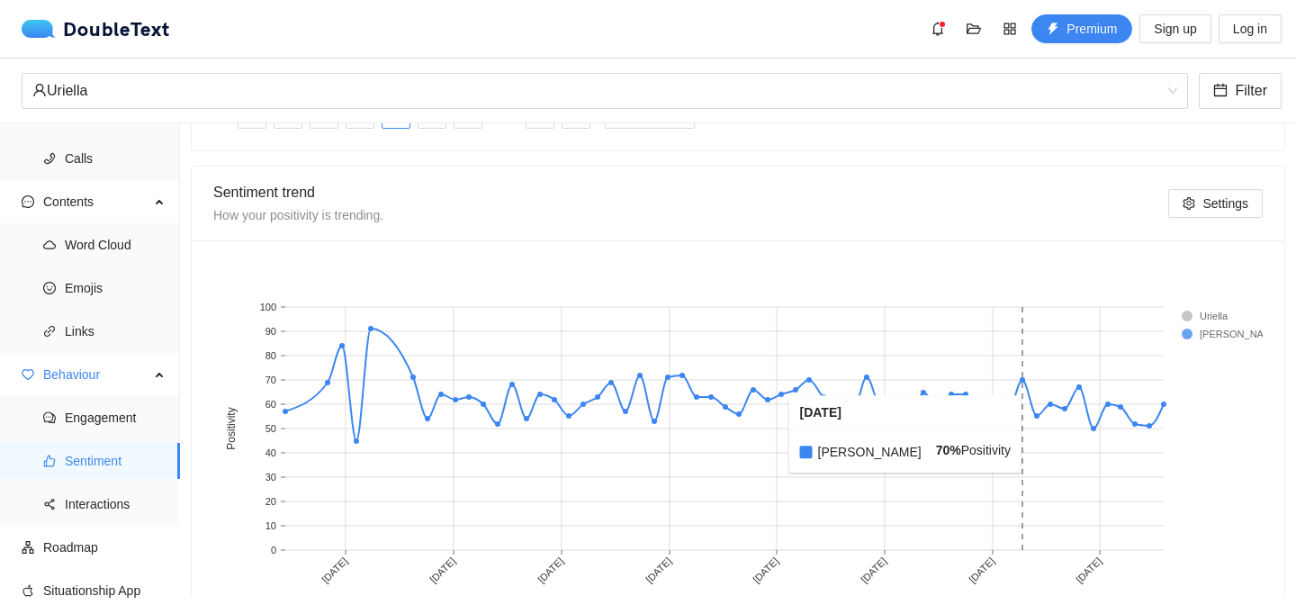
scroll to position [1010, 0]
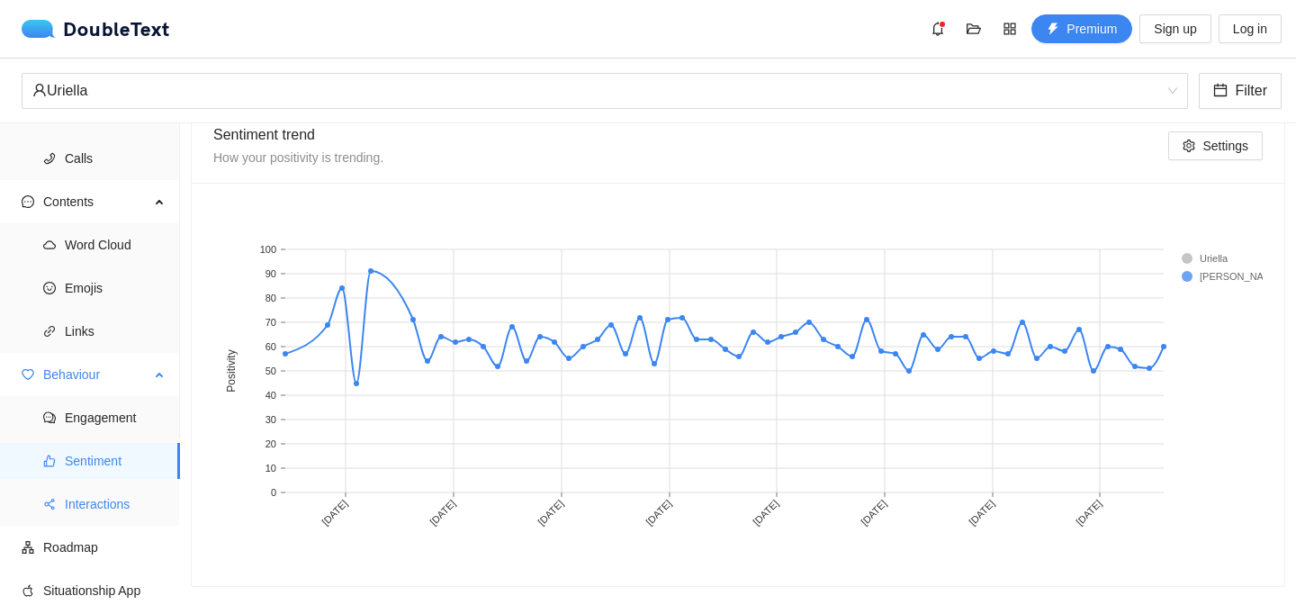
click at [114, 491] on span "Interactions" at bounding box center [115, 504] width 101 height 36
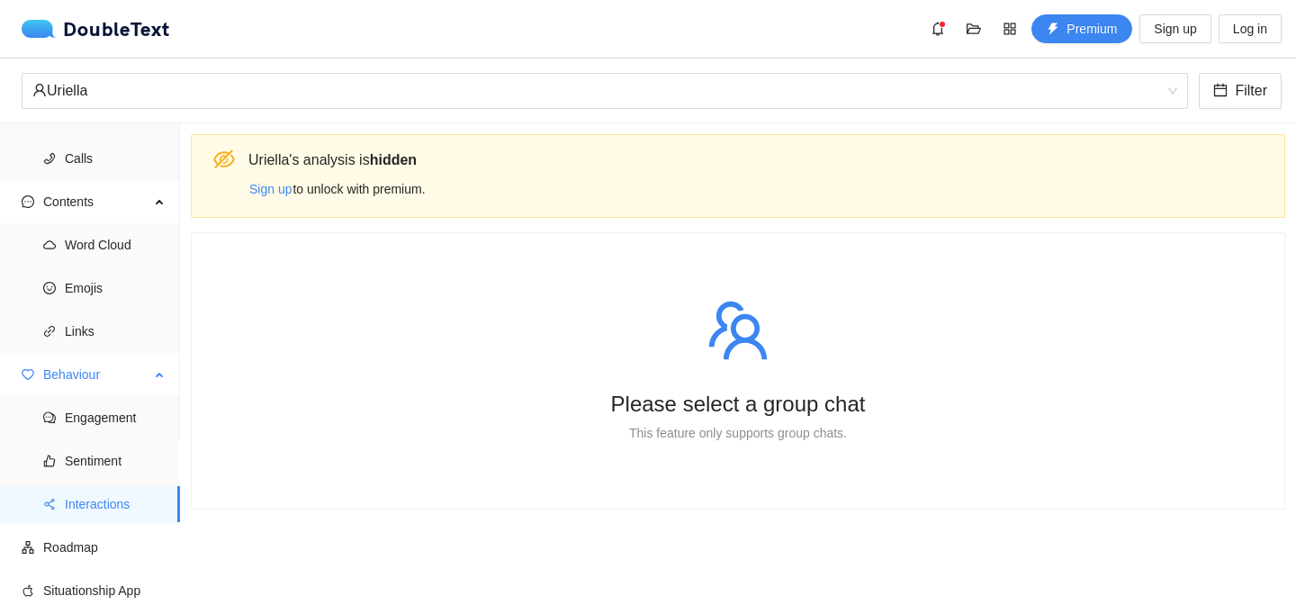
click at [104, 522] on ul "Engagement Sentiment Interactions" at bounding box center [89, 461] width 179 height 130
click at [102, 551] on span "Roadmap" at bounding box center [104, 547] width 122 height 36
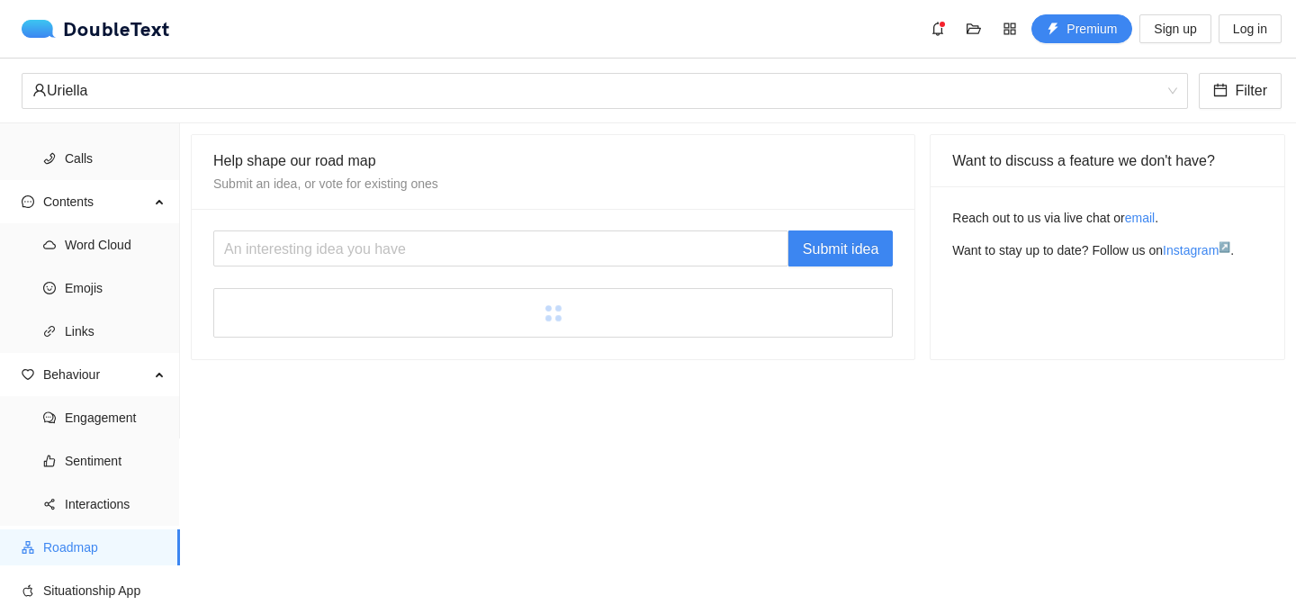
scroll to position [170, 0]
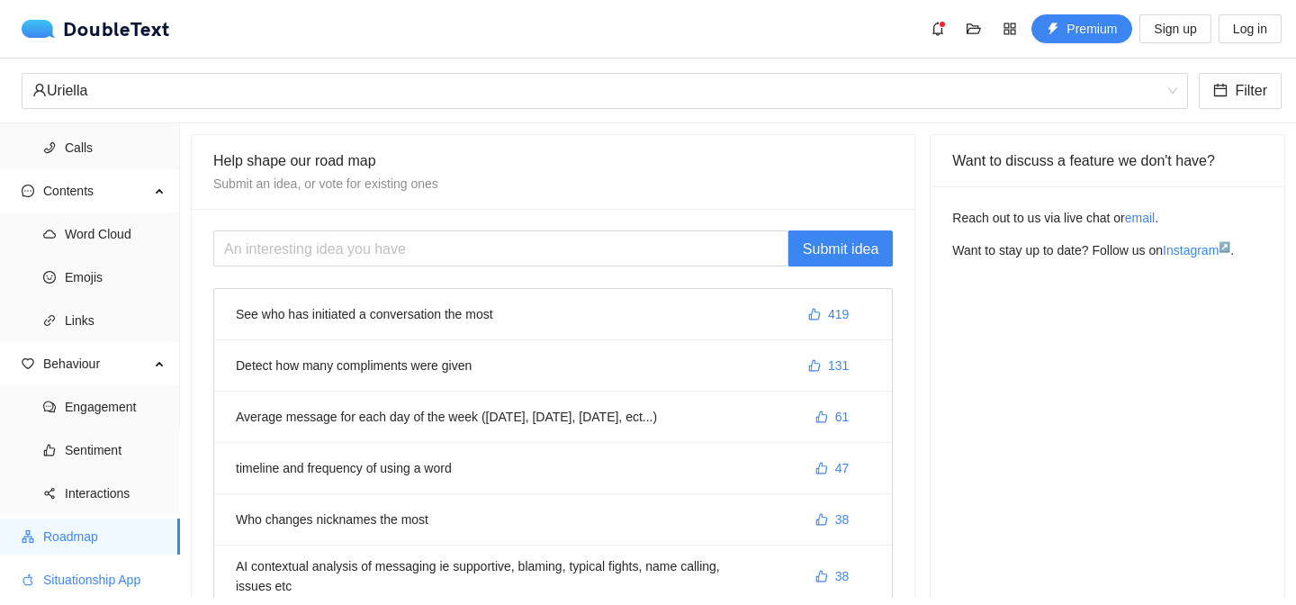
click at [115, 590] on span "Situationship App" at bounding box center [104, 580] width 122 height 36
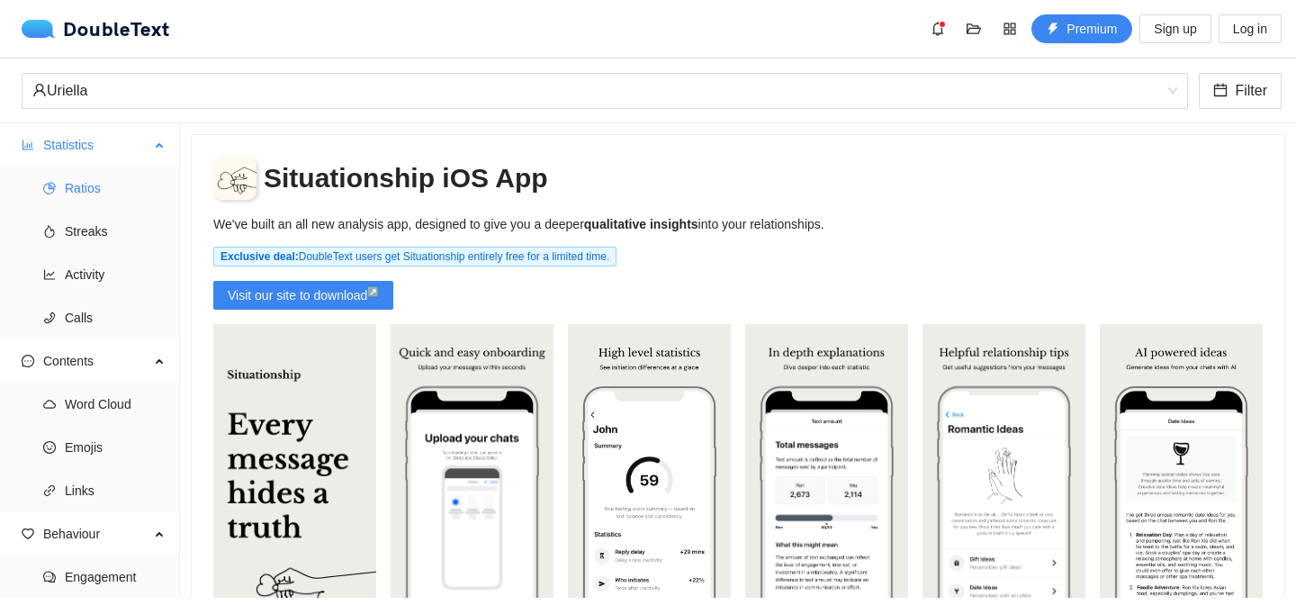
click at [92, 150] on span "Statistics" at bounding box center [96, 145] width 106 height 36
click at [978, 126] on section "Situationship iOS App We've built an all new analysis app, designed to give you…" at bounding box center [738, 360] width 1116 height 474
click at [977, 91] on div "Uriella" at bounding box center [596, 91] width 1129 height 34
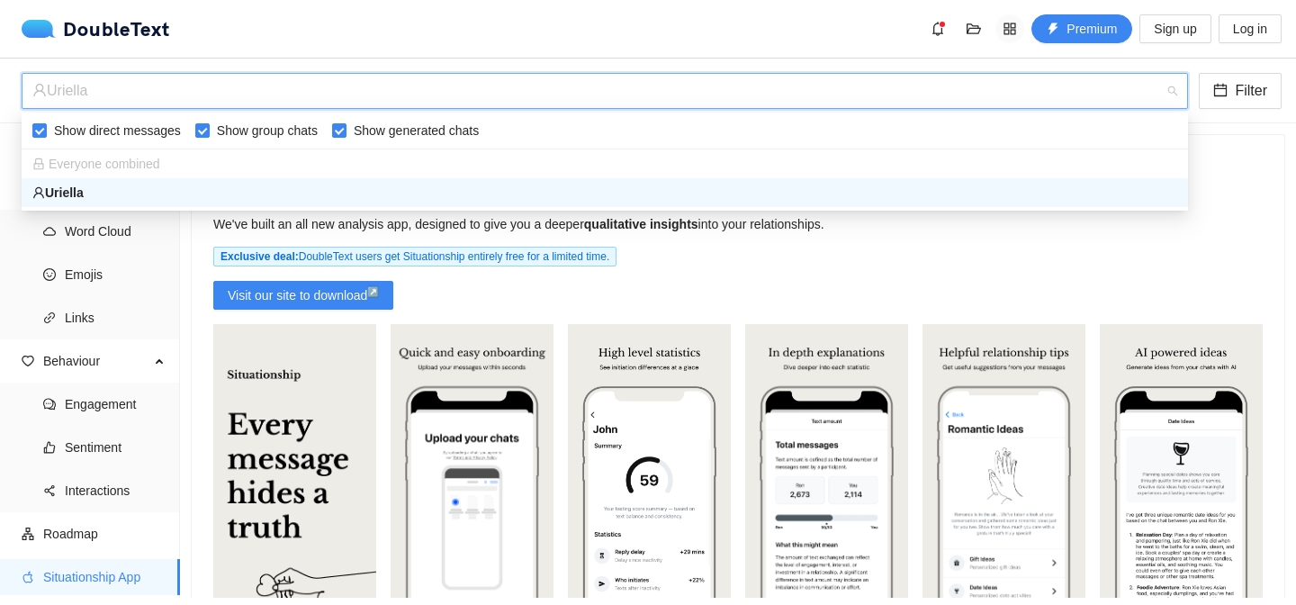
click at [1007, 34] on icon "appstore" at bounding box center [1010, 29] width 14 height 14
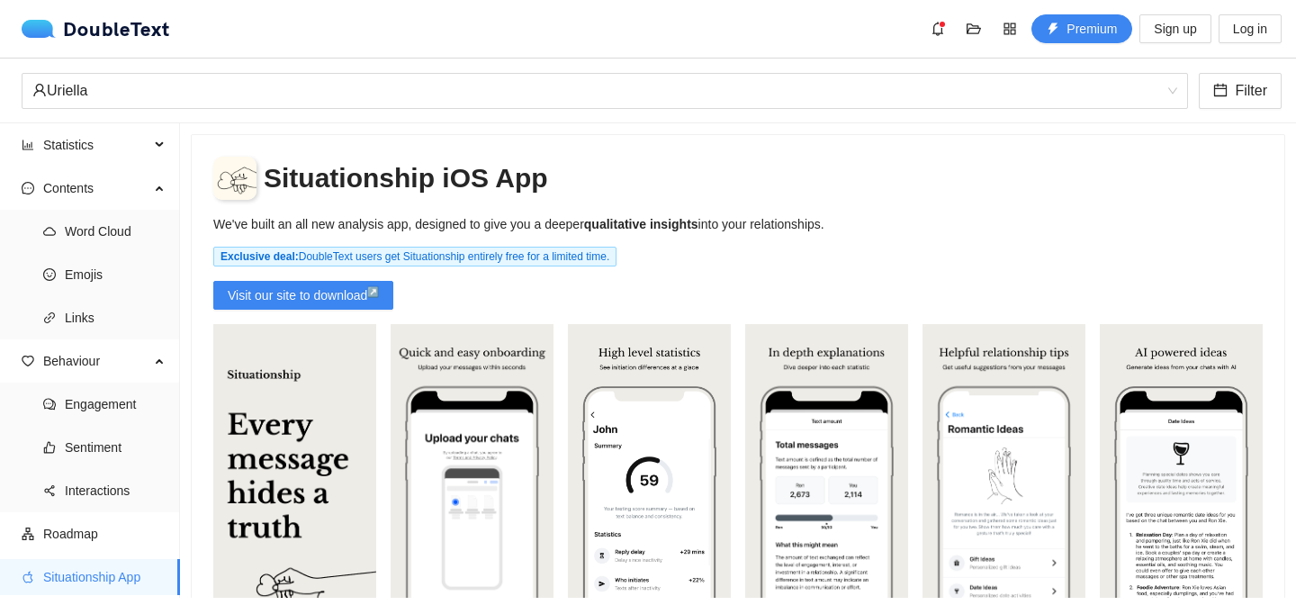
click at [674, 164] on div "Situationship iOS App" at bounding box center [738, 178] width 1050 height 43
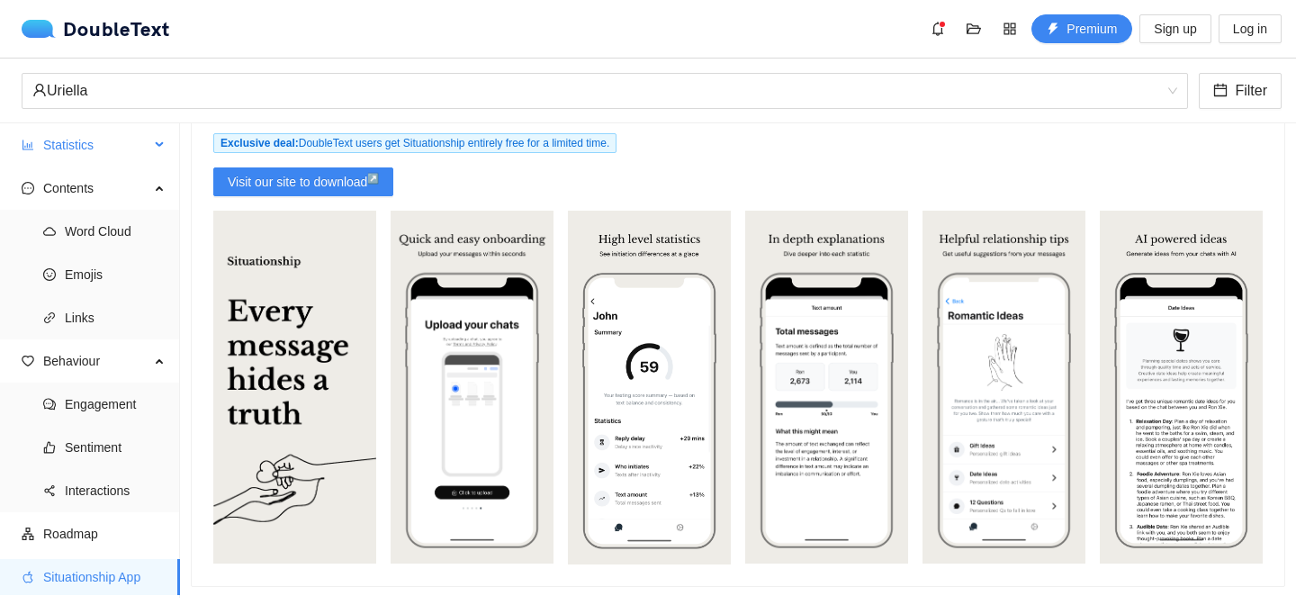
click at [105, 142] on span "Statistics" at bounding box center [96, 145] width 106 height 36
click at [108, 178] on span "Ratios" at bounding box center [115, 188] width 101 height 36
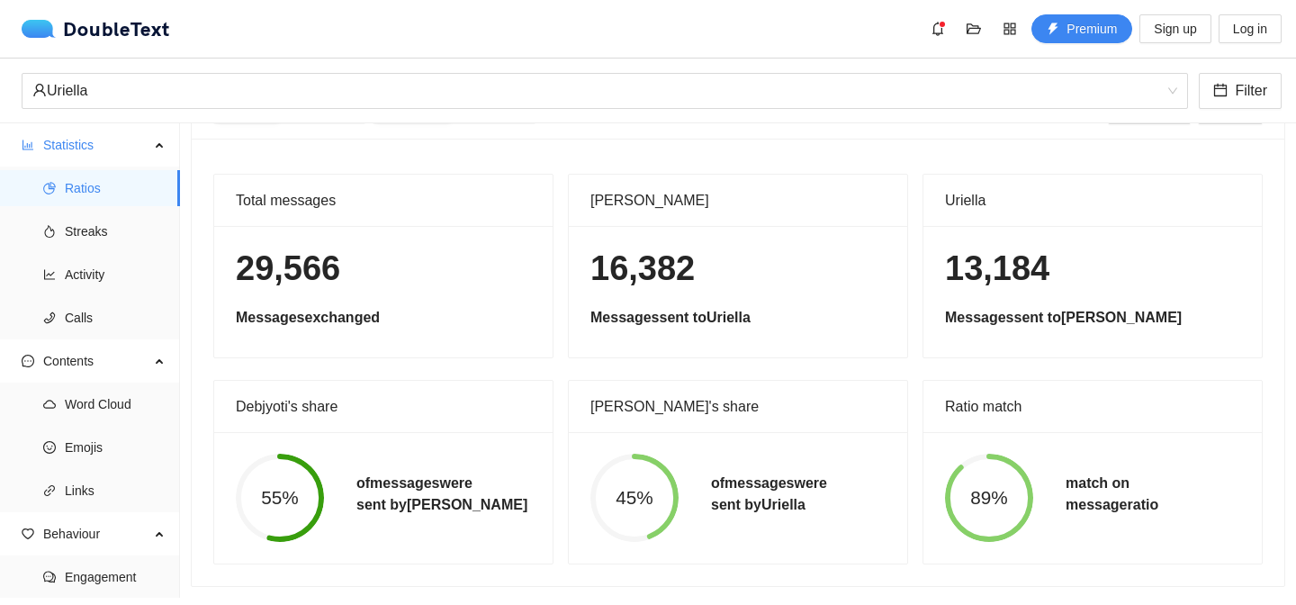
scroll to position [54, 0]
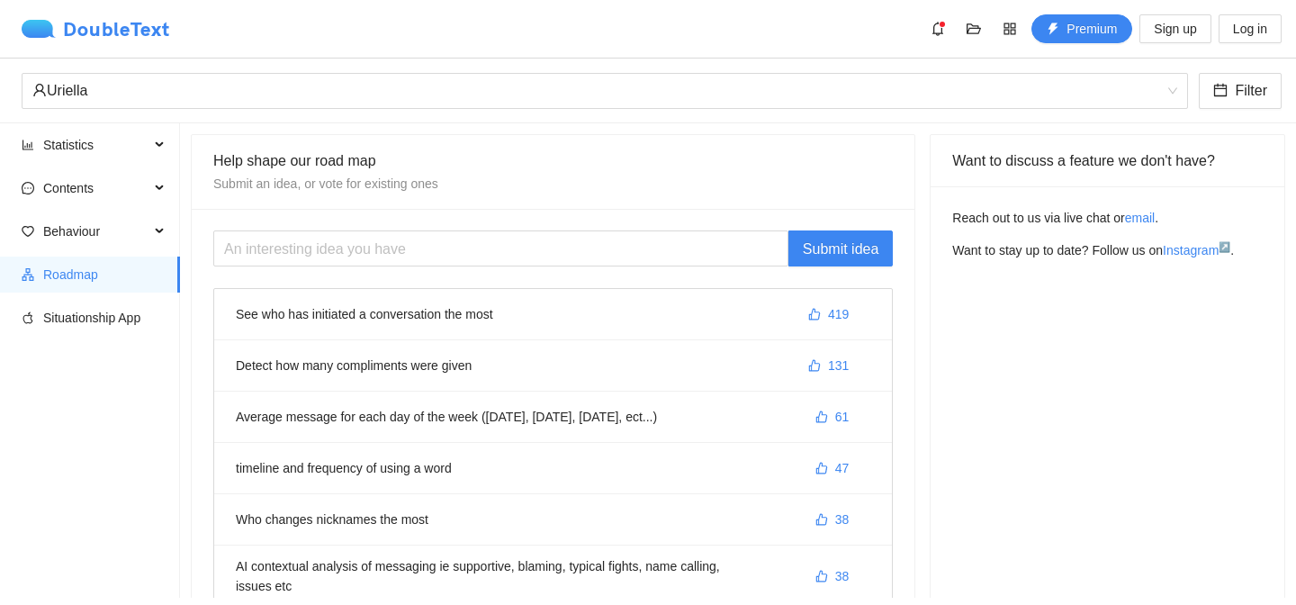
click at [94, 32] on div "DoubleText" at bounding box center [96, 29] width 149 height 18
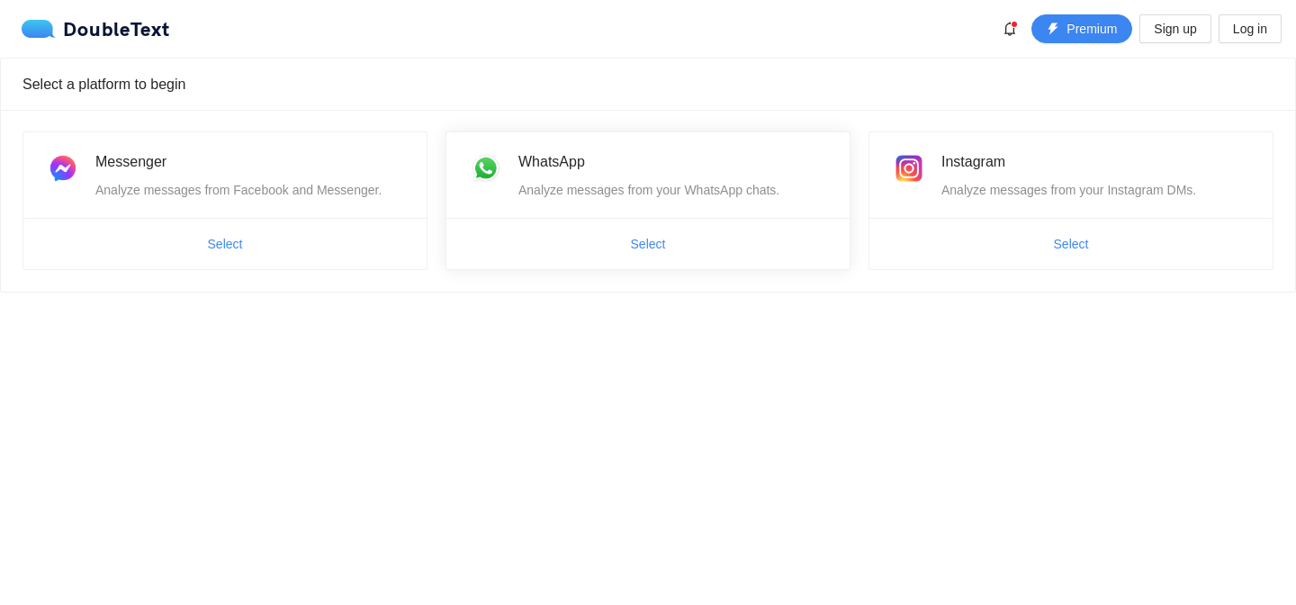
click at [690, 230] on span "Select" at bounding box center [648, 244] width 403 height 29
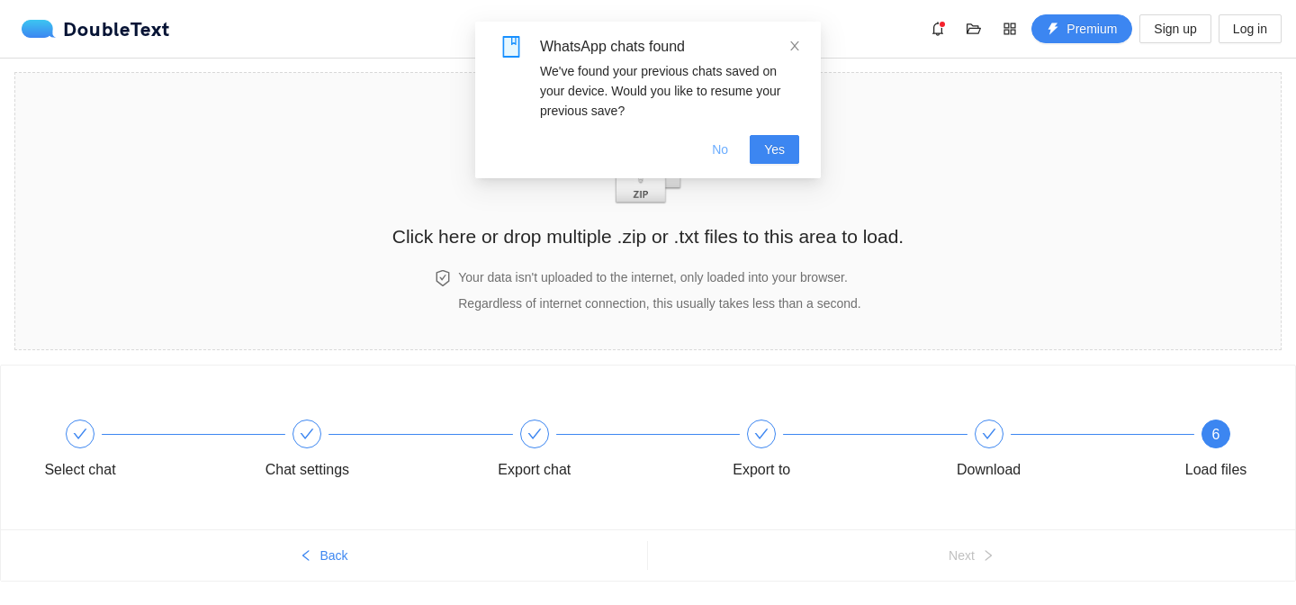
click at [728, 154] on button "No" at bounding box center [720, 149] width 45 height 29
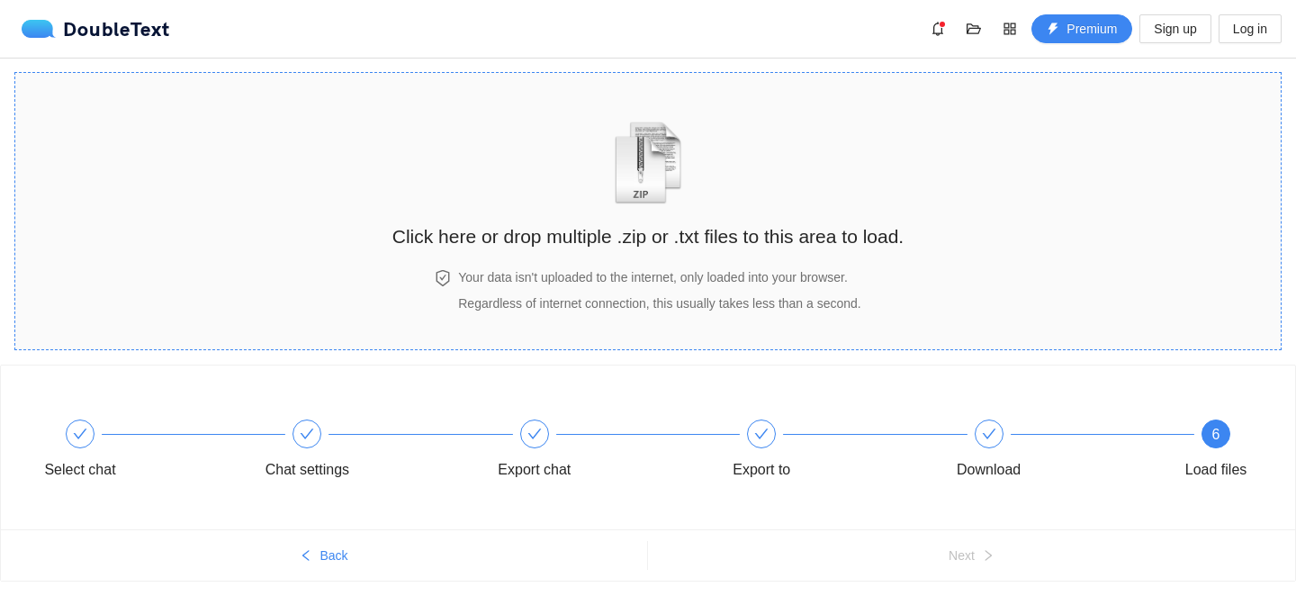
scroll to position [46, 0]
